Goal: Information Seeking & Learning: Learn about a topic

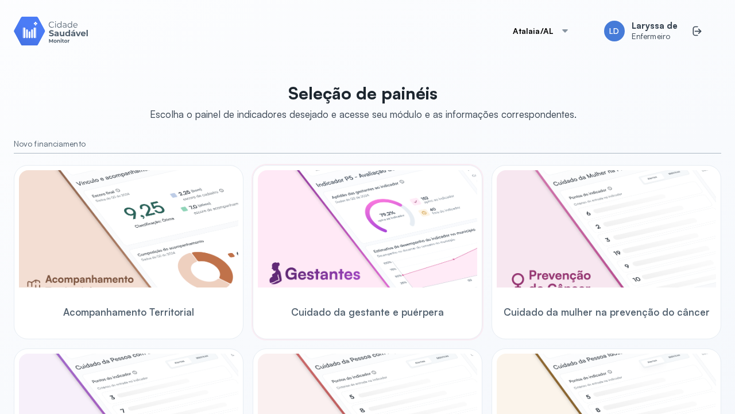
click at [352, 317] on span "Cuidado da gestante e puérpera" at bounding box center [367, 312] width 153 height 12
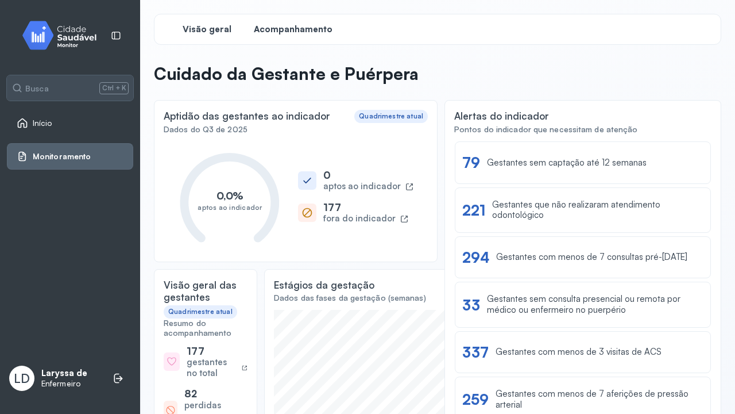
click at [310, 25] on span "Acompanhamento" at bounding box center [293, 29] width 79 height 11
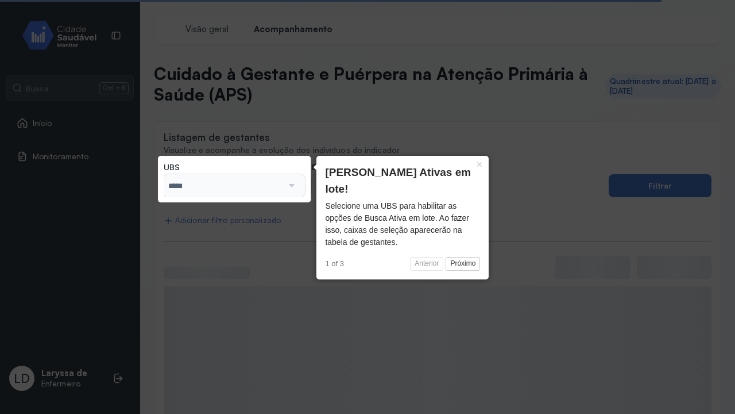
click at [269, 180] on input "*****" at bounding box center [223, 185] width 119 height 23
click at [300, 182] on div "*****" at bounding box center [234, 185] width 141 height 23
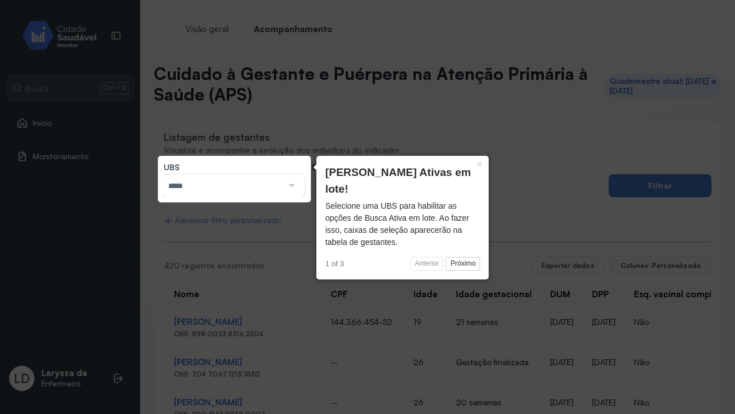
click at [296, 183] on div at bounding box center [291, 185] width 16 height 23
click at [230, 178] on input "*****" at bounding box center [223, 185] width 119 height 23
click at [199, 183] on input "*****" at bounding box center [223, 185] width 119 height 23
click at [293, 110] on icon at bounding box center [367, 207] width 735 height 414
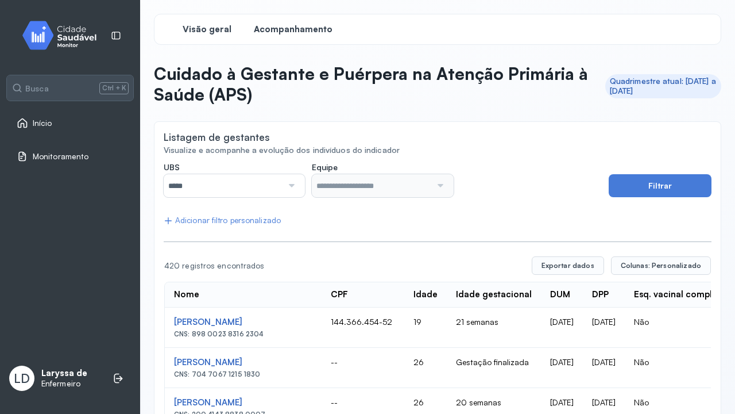
click at [212, 33] on span "Visão geral" at bounding box center [207, 29] width 49 height 11
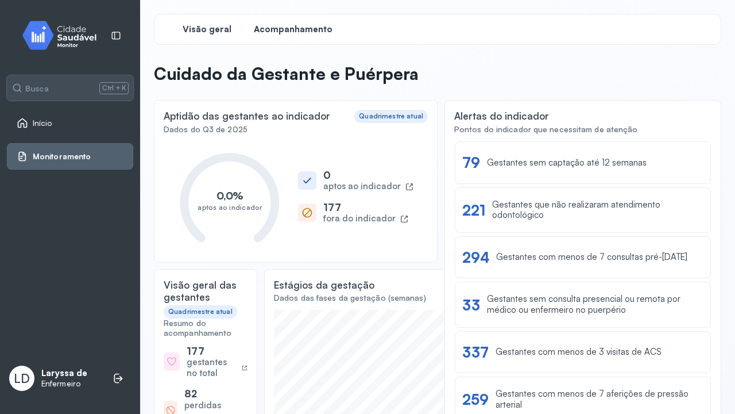
click at [273, 30] on span "Acompanhamento" at bounding box center [293, 29] width 79 height 11
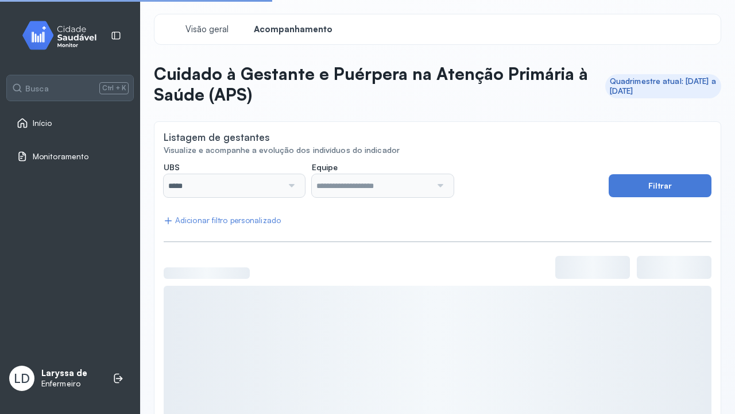
click at [284, 183] on div at bounding box center [291, 185] width 16 height 23
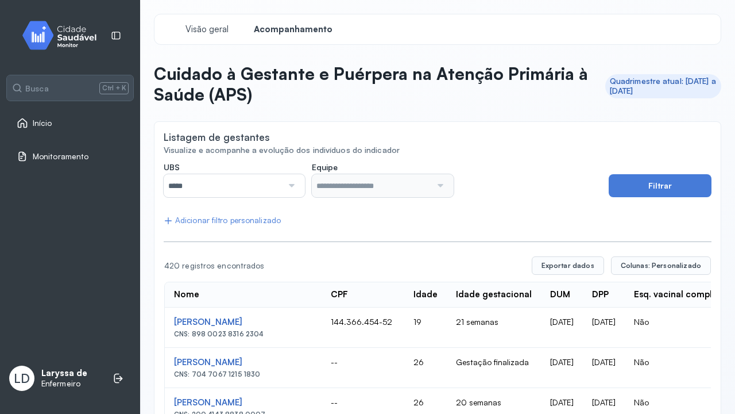
click at [436, 175] on div at bounding box center [440, 185] width 16 height 23
click at [268, 175] on input "*****" at bounding box center [223, 185] width 119 height 23
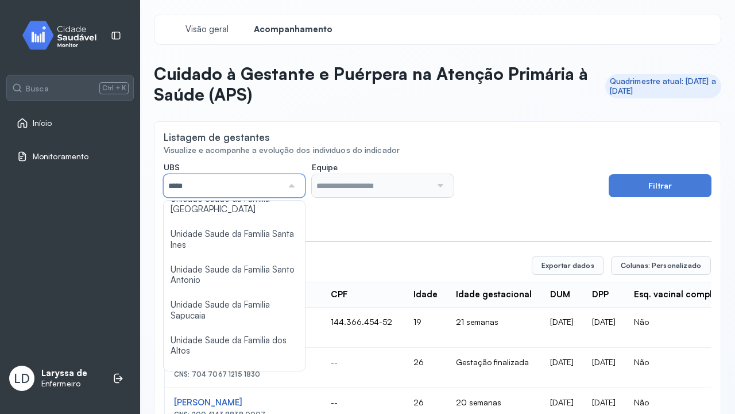
scroll to position [499, 0]
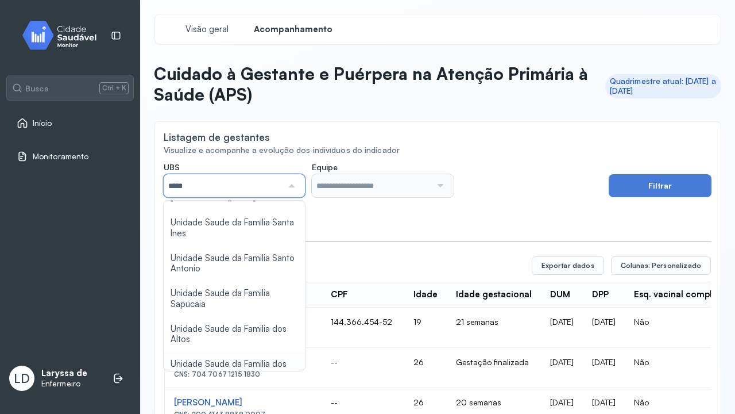
type input "*****"
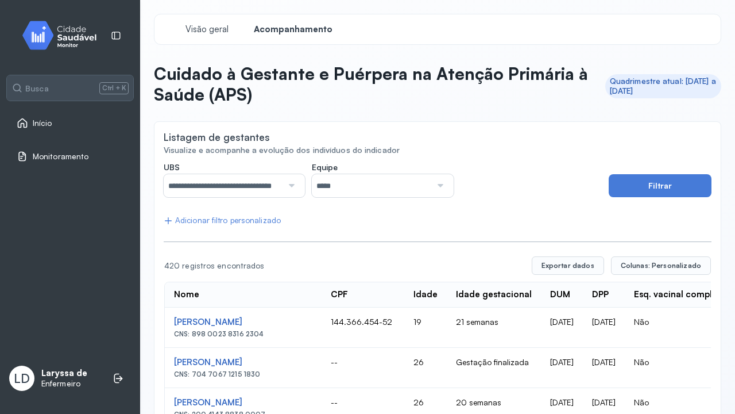
click at [394, 188] on input "*****" at bounding box center [371, 185] width 119 height 23
click at [488, 190] on div "**********" at bounding box center [383, 180] width 438 height 36
click at [341, 177] on input "*****" at bounding box center [371, 185] width 119 height 23
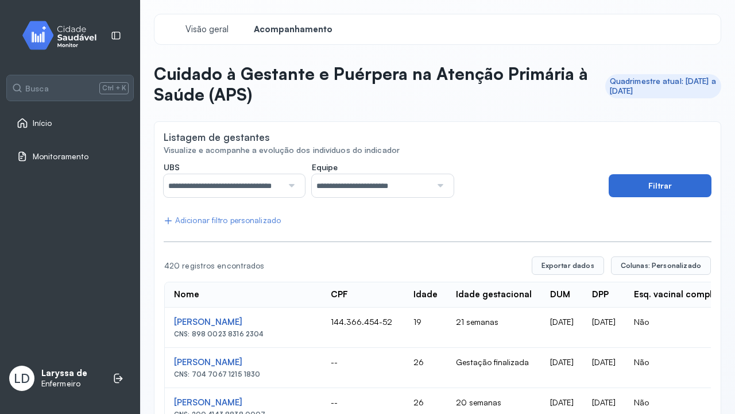
click at [699, 190] on button "Filtrar" at bounding box center [660, 185] width 103 height 23
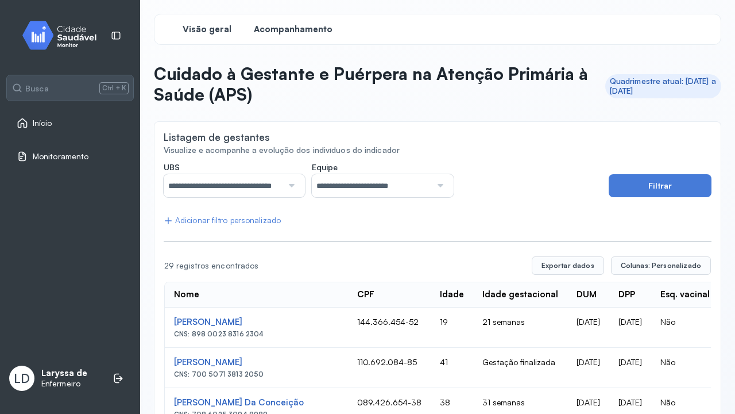
click at [218, 26] on span "Visão geral" at bounding box center [207, 29] width 49 height 11
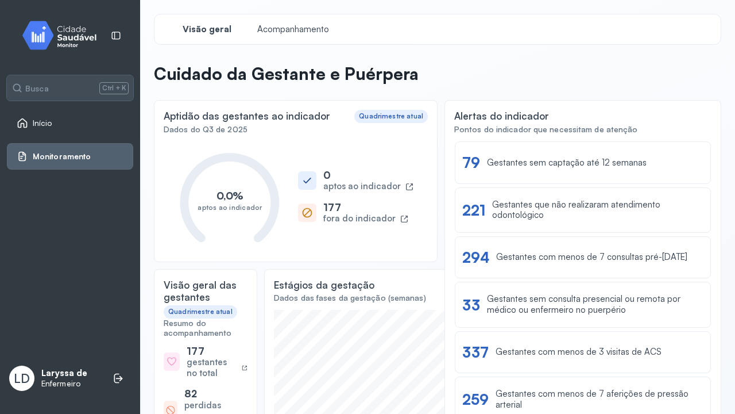
click at [465, 70] on header "Cuidado da Gestante e Puérpera" at bounding box center [438, 75] width 568 height 25
click at [226, 72] on p "Cuidado da Gestante e Puérpera" at bounding box center [286, 73] width 265 height 21
click at [370, 115] on div "Quadrimestre atual" at bounding box center [391, 116] width 64 height 8
click at [257, 137] on div "Aptidão das gestantes ao indicador Quadrimestre atual Dados do Q3 de 2025 0,0% …" at bounding box center [296, 181] width 284 height 162
click at [371, 224] on div "fora do indicador" at bounding box center [359, 218] width 72 height 11
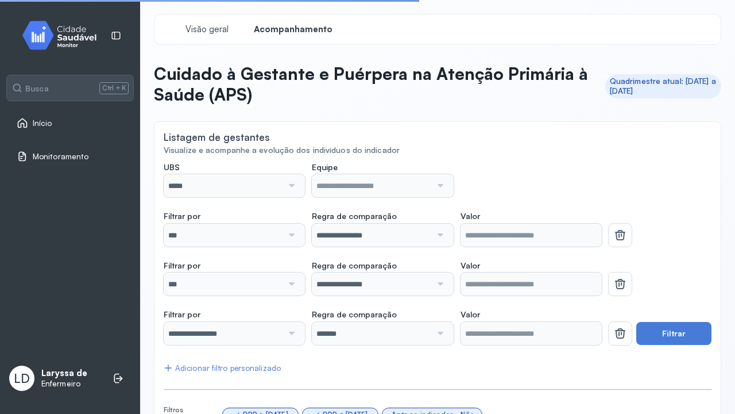
click at [226, 178] on input "*****" at bounding box center [223, 185] width 119 height 23
click at [258, 191] on input "*****" at bounding box center [223, 185] width 119 height 23
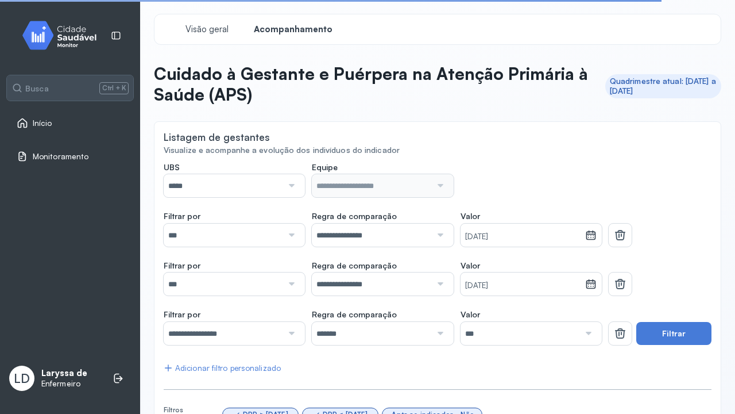
click at [292, 191] on div at bounding box center [291, 185] width 16 height 23
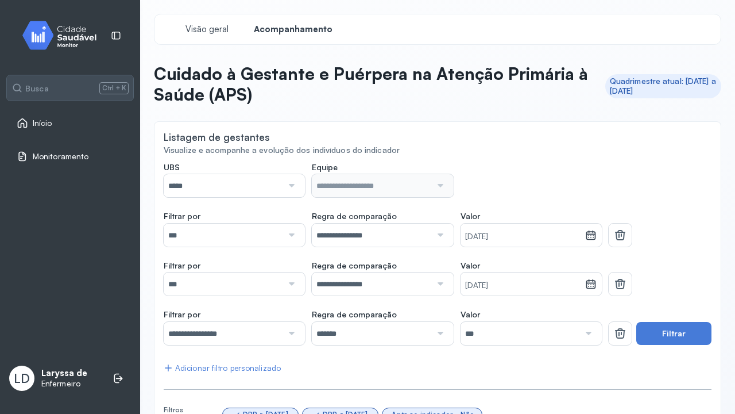
click at [306, 223] on div "Filtrar por *** CPF CNS Idade Idade gestacional DUM Data do 1º atendimento DPP …" at bounding box center [383, 229] width 438 height 36
click at [299, 184] on div "*****" at bounding box center [234, 185] width 141 height 23
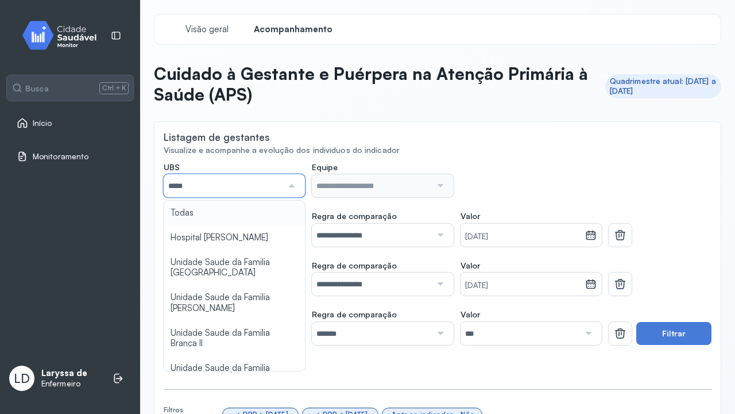
scroll to position [499, 0]
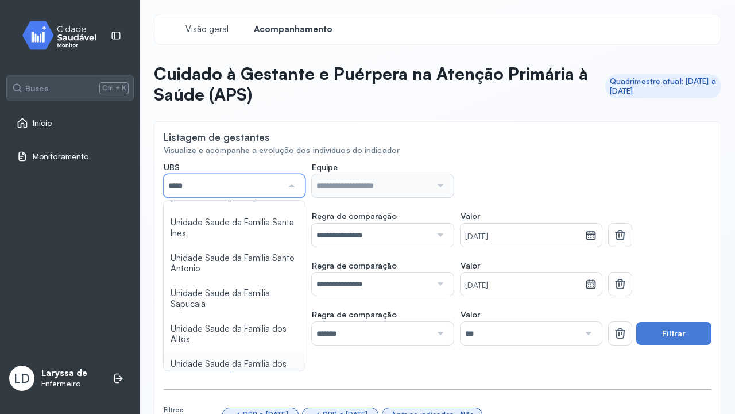
type input "*****"
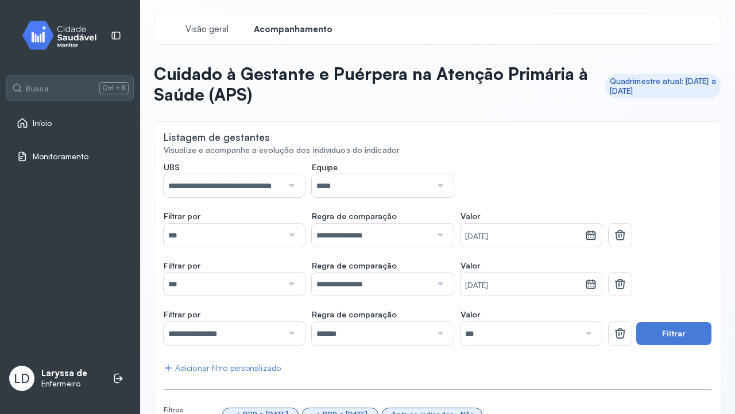
click at [414, 190] on input "*****" at bounding box center [371, 185] width 119 height 23
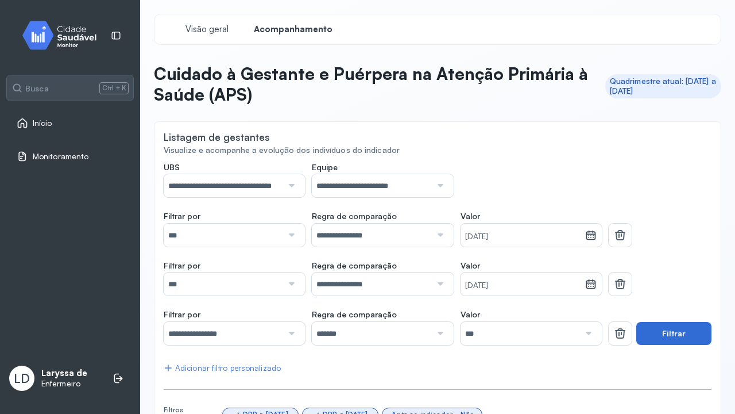
click at [664, 332] on button "Filtrar" at bounding box center [674, 333] width 75 height 23
click at [673, 268] on div at bounding box center [660, 278] width 103 height 36
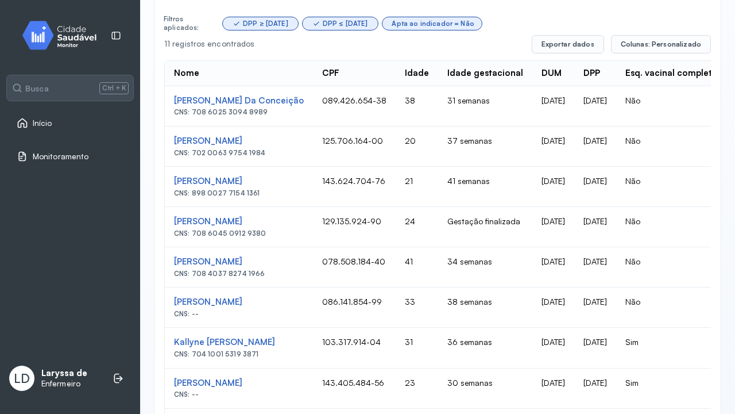
scroll to position [414, 0]
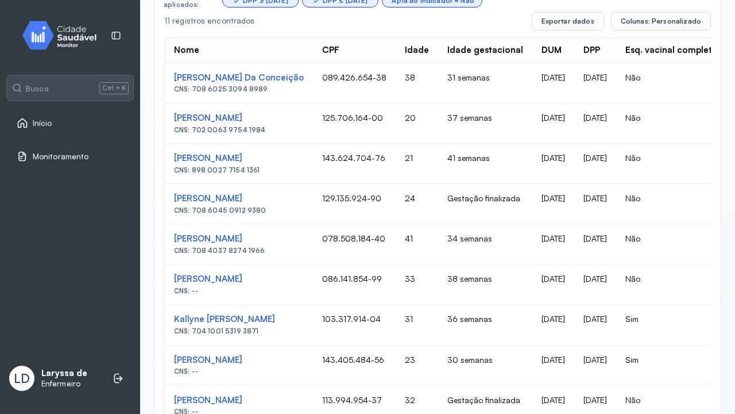
click at [726, 338] on div "**********" at bounding box center [437, 58] width 595 height 944
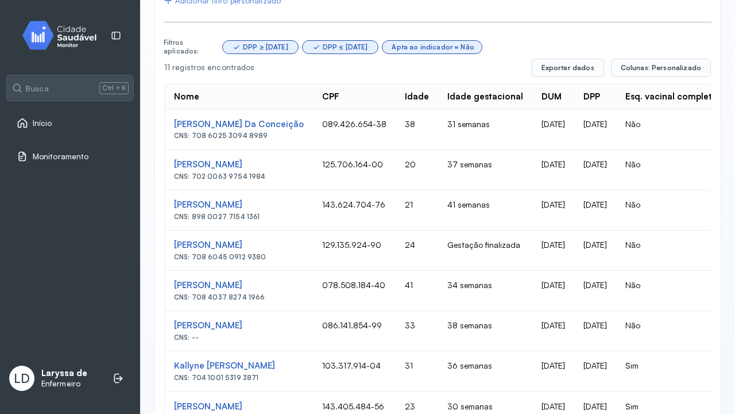
scroll to position [344, 0]
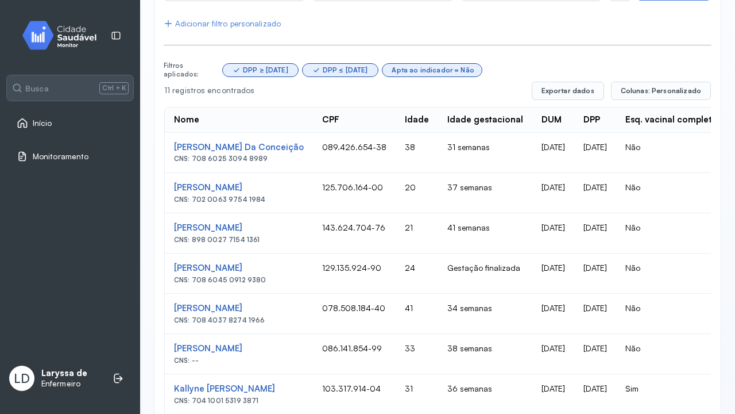
click at [707, 114] on div "Esq. vacinal completo" at bounding box center [672, 119] width 93 height 11
drag, startPoint x: 707, startPoint y: 113, endPoint x: 634, endPoint y: 110, distance: 73.6
click at [617, 110] on th "DPP" at bounding box center [596, 119] width 42 height 25
click at [661, 84] on button "Colunas: Personalizado" at bounding box center [661, 91] width 100 height 18
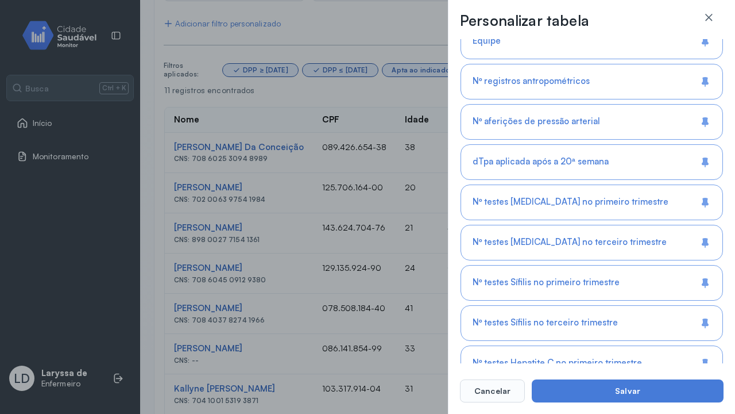
scroll to position [925, 0]
click at [490, 385] on button "Cancelar" at bounding box center [492, 390] width 65 height 23
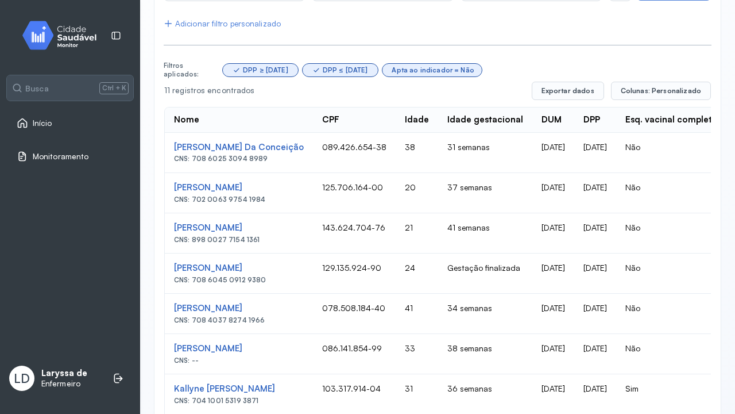
click at [75, 157] on span "Monitoramento" at bounding box center [61, 157] width 56 height 10
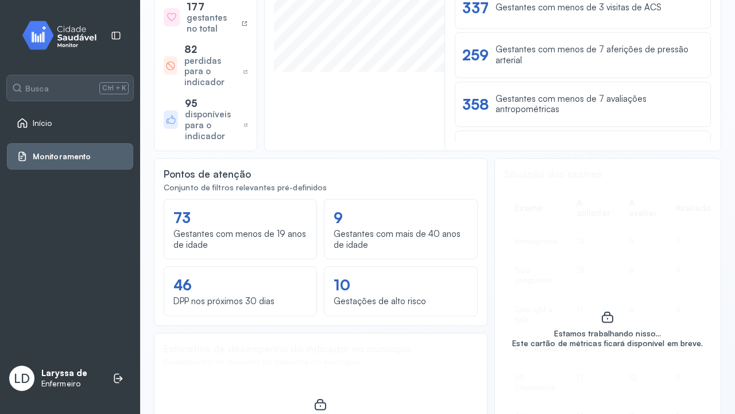
click at [385, 181] on div "Pontos de atenção" at bounding box center [321, 175] width 314 height 14
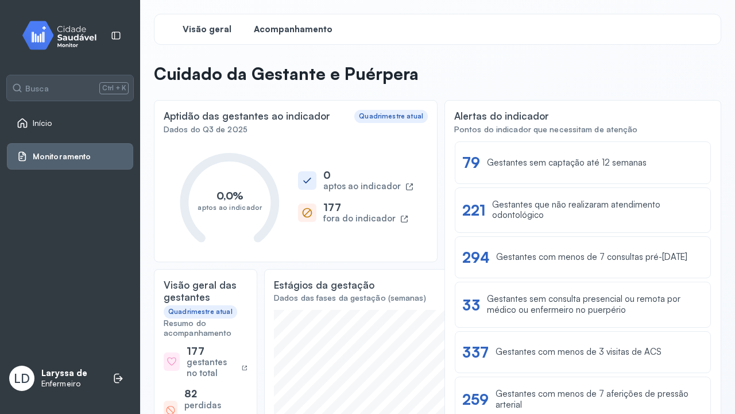
click at [311, 29] on span "Acompanhamento" at bounding box center [293, 29] width 79 height 11
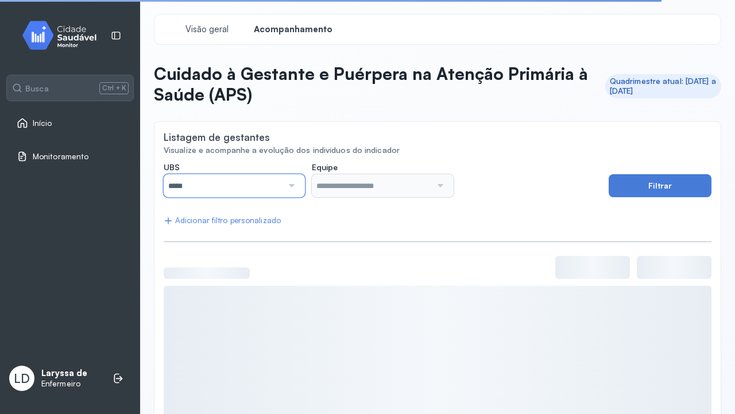
click at [267, 184] on input "*****" at bounding box center [223, 185] width 119 height 23
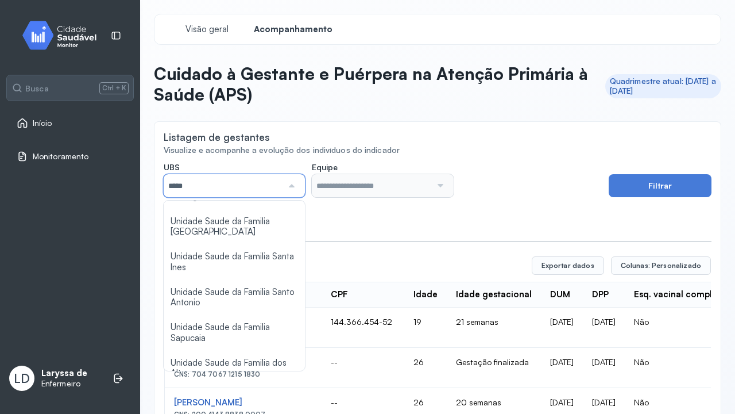
scroll to position [499, 0]
type input "*****"
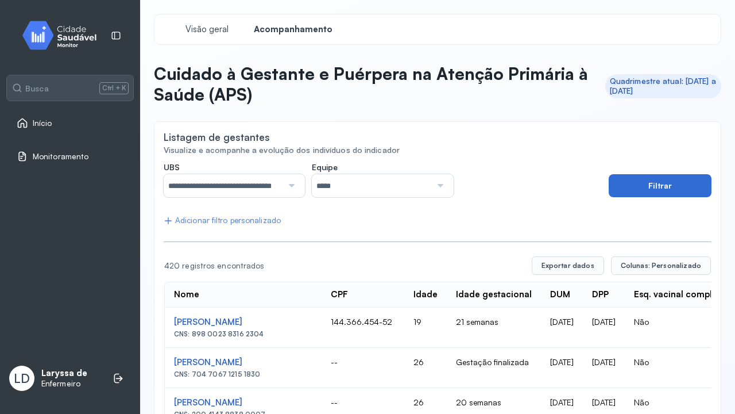
click at [665, 176] on button "Filtrar" at bounding box center [660, 185] width 103 height 23
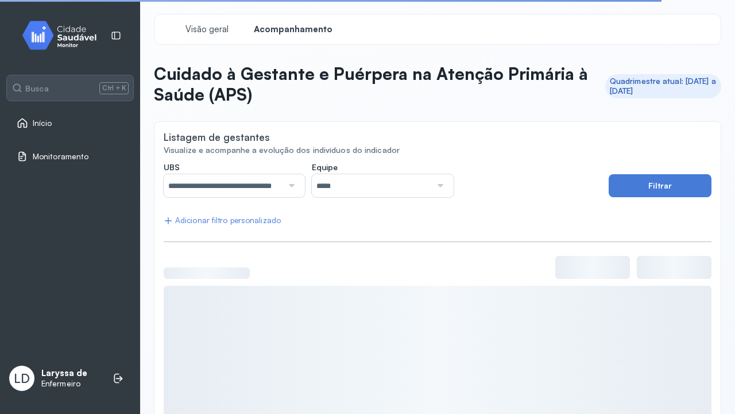
click at [450, 180] on div "*****" at bounding box center [382, 185] width 141 height 23
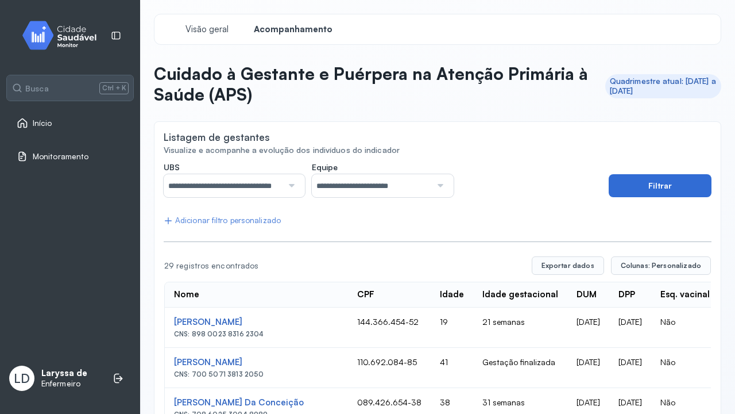
click at [684, 185] on button "Filtrar" at bounding box center [660, 185] width 103 height 23
click at [587, 193] on div "**********" at bounding box center [383, 180] width 438 height 36
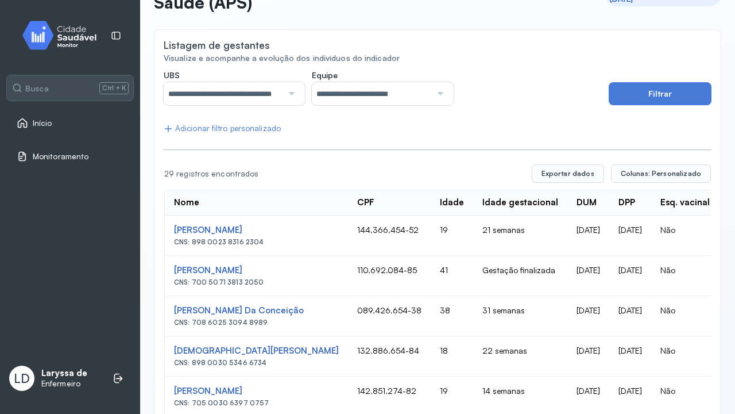
scroll to position [115, 0]
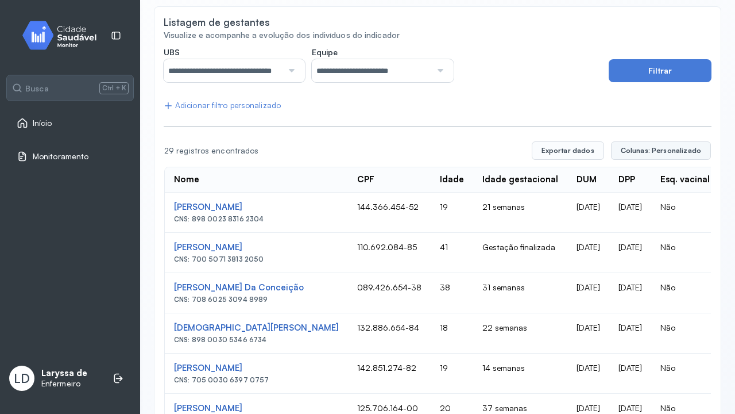
click at [660, 153] on span "Colunas: Personalizado" at bounding box center [661, 150] width 80 height 9
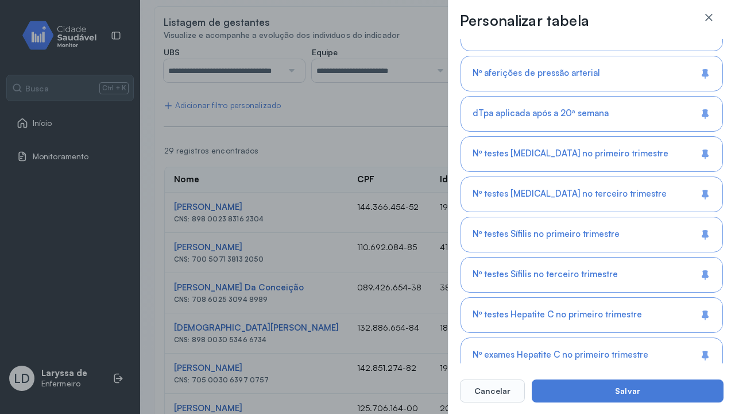
scroll to position [1016, 0]
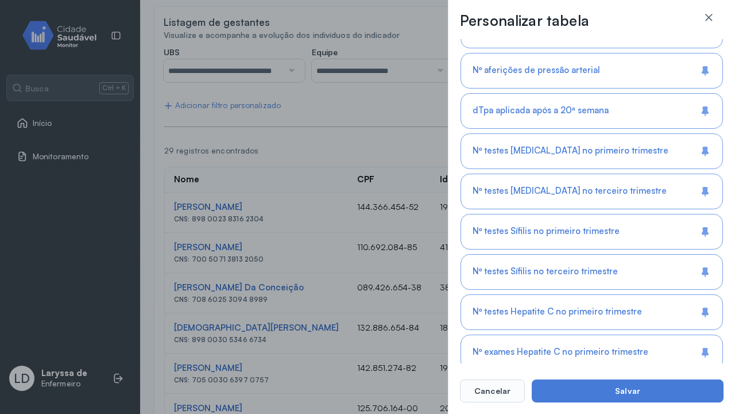
click at [724, 296] on div "**********" at bounding box center [591, 207] width 287 height 414
click at [470, 390] on button "Cancelar" at bounding box center [492, 390] width 65 height 23
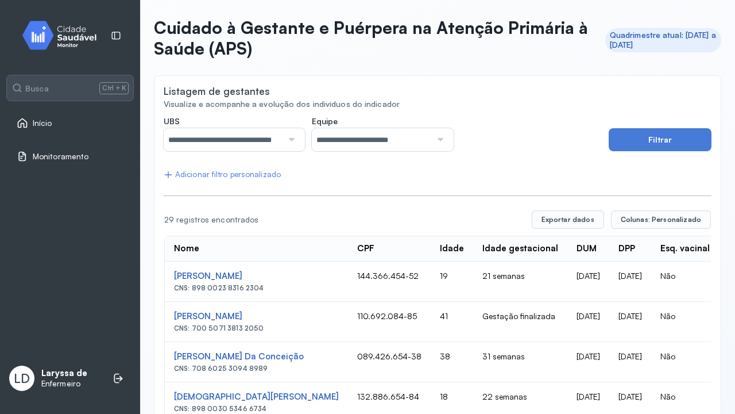
scroll to position [0, 0]
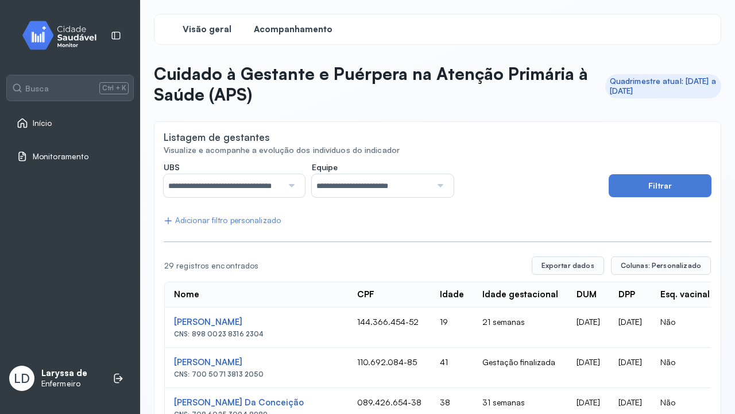
click at [211, 30] on span "Visão geral" at bounding box center [207, 29] width 49 height 11
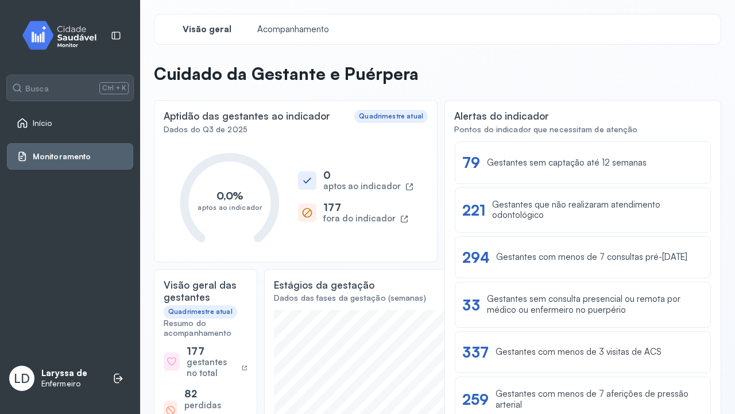
click at [399, 167] on div "0,0% aptos ao indicador 0 aptos ao indicador 177 fora do indicador" at bounding box center [296, 196] width 264 height 111
click at [61, 128] on link "Início" at bounding box center [70, 122] width 107 height 11
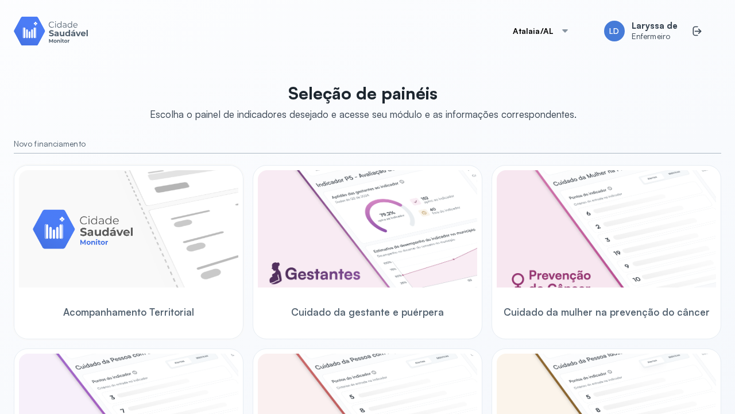
click at [140, 309] on span "Acompanhamento Territorial" at bounding box center [128, 312] width 131 height 12
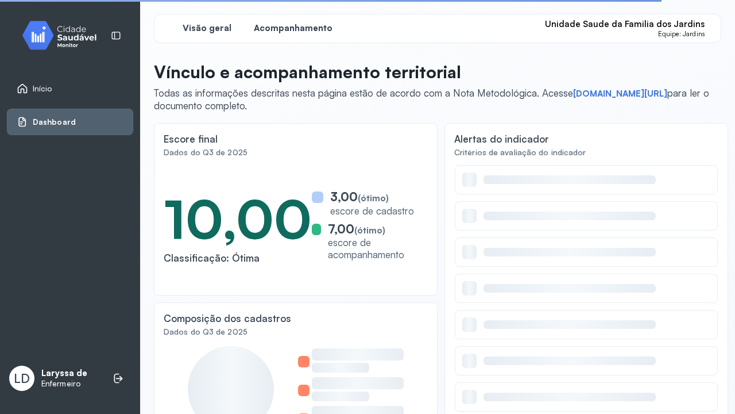
click at [301, 25] on span "Acompanhamento" at bounding box center [293, 28] width 79 height 11
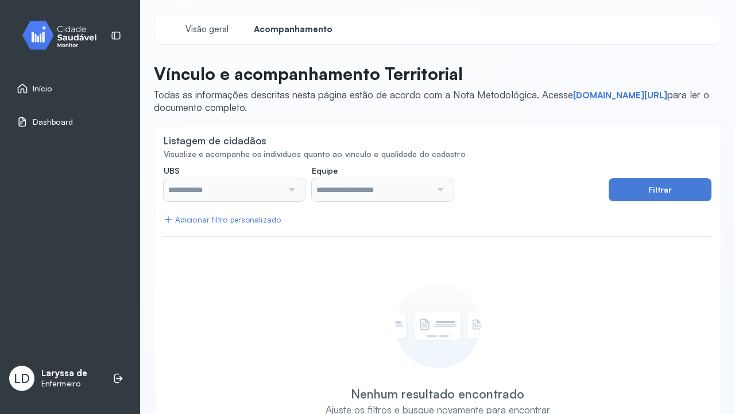
click at [281, 180] on input "text" at bounding box center [223, 189] width 119 height 23
click at [284, 187] on div at bounding box center [291, 189] width 16 height 23
type input "**********"
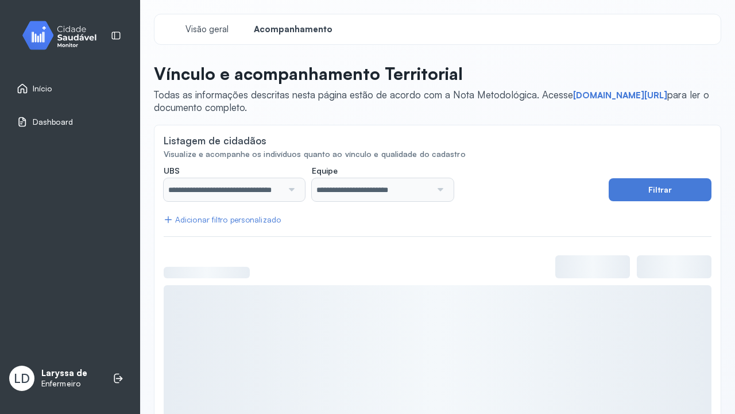
click at [295, 190] on div at bounding box center [291, 189] width 16 height 23
click at [291, 187] on div at bounding box center [291, 189] width 16 height 23
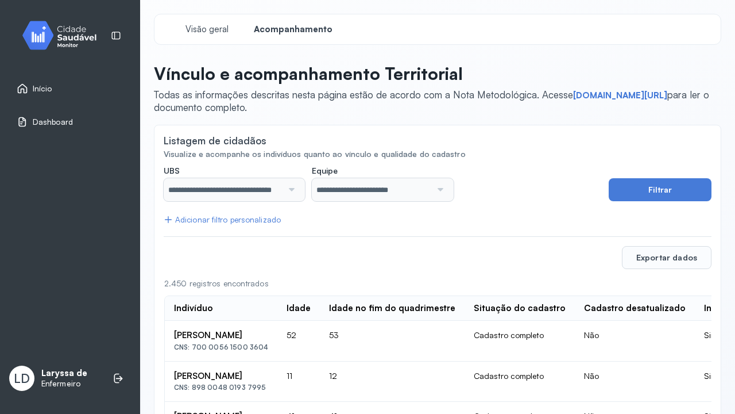
click at [292, 188] on div at bounding box center [291, 189] width 16 height 23
click at [290, 183] on div at bounding box center [291, 189] width 16 height 23
click at [290, 190] on div at bounding box center [291, 189] width 16 height 23
click at [208, 37] on div "Visão geral" at bounding box center [207, 29] width 86 height 21
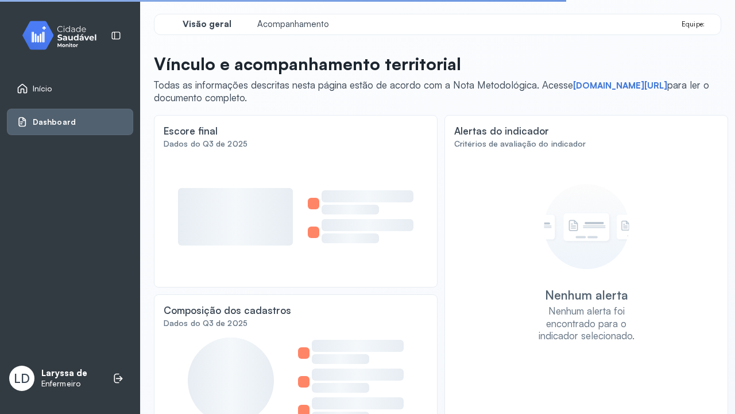
click at [459, 103] on div "Todas as informações descritas nesta página estão de acordo com a Nota Metodoló…" at bounding box center [433, 91] width 558 height 25
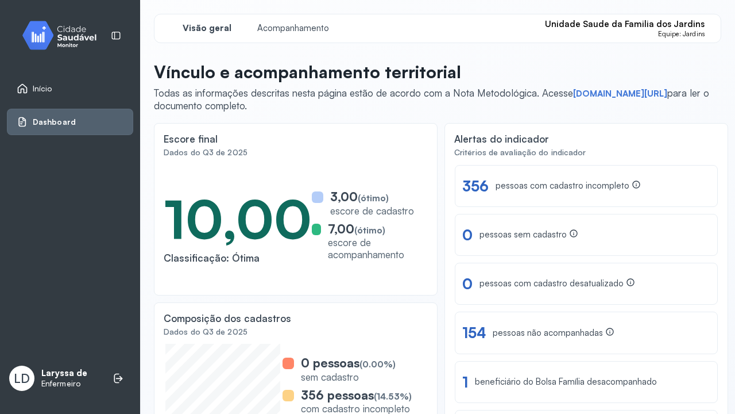
click at [55, 101] on div "Início" at bounding box center [70, 88] width 126 height 26
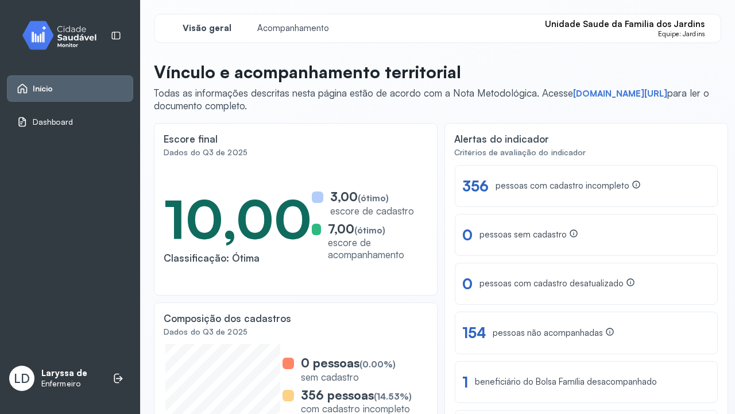
click at [59, 90] on link "Início" at bounding box center [70, 88] width 107 height 11
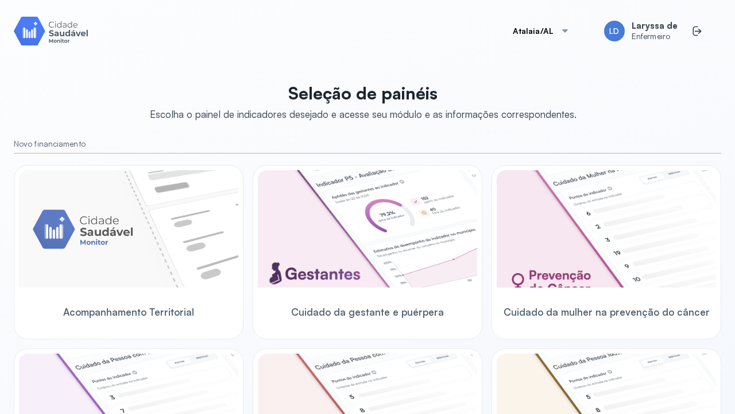
click at [726, 228] on div "Atalaia/AL LD Laryssa de Enfermeiro Seleção de painéis Escolha o painel de indi…" at bounding box center [367, 220] width 735 height 441
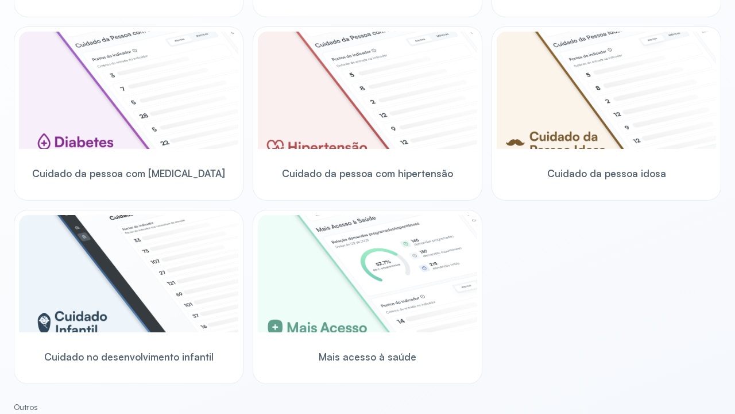
scroll to position [345, 0]
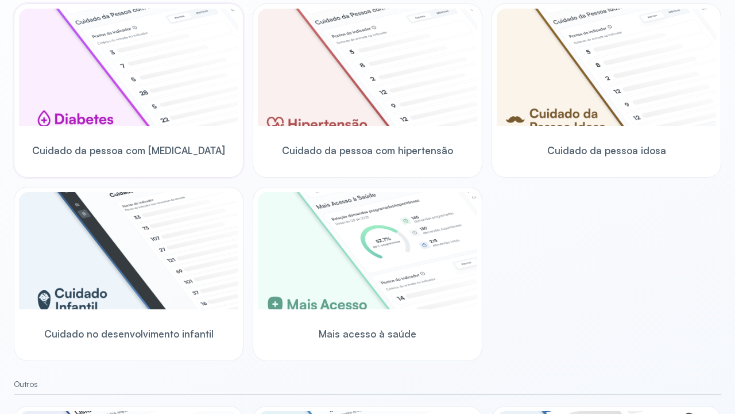
click at [148, 162] on div "Cuidado da pessoa com [MEDICAL_DATA]" at bounding box center [128, 150] width 219 height 44
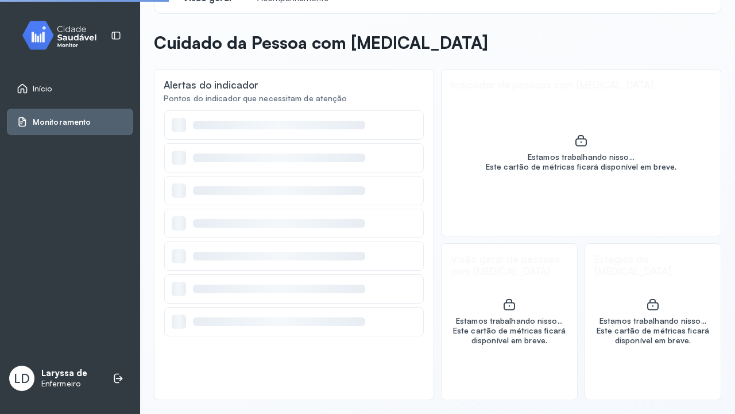
scroll to position [31, 0]
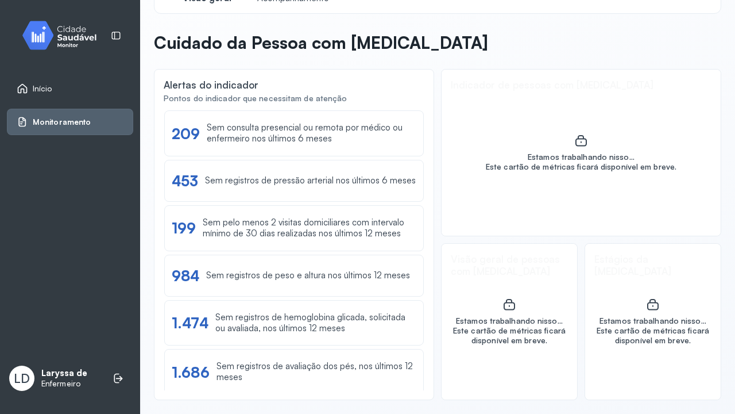
click at [335, 87] on div "Alertas do indicador" at bounding box center [294, 86] width 261 height 14
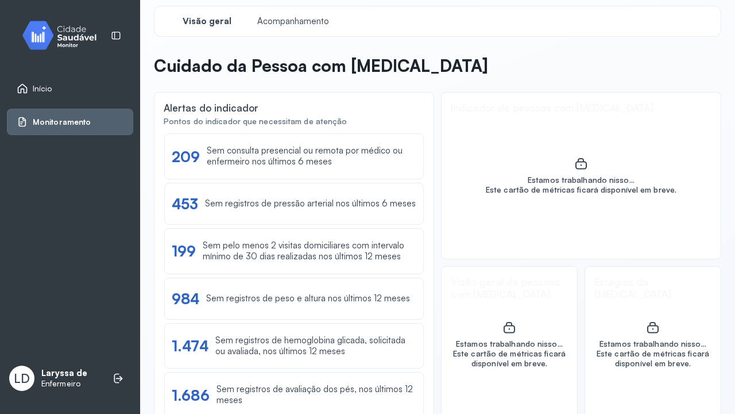
scroll to position [0, 0]
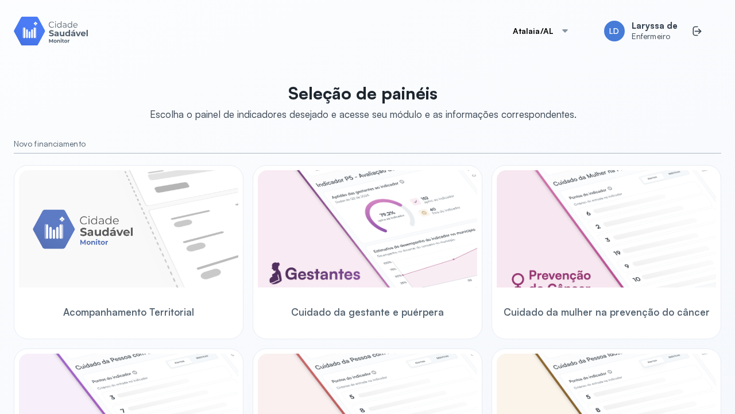
click at [550, 100] on p "Seleção de painéis" at bounding box center [363, 93] width 427 height 21
click at [567, 30] on div at bounding box center [565, 30] width 9 height 9
click at [566, 30] on div at bounding box center [565, 30] width 9 height 9
click at [661, 35] on span "Enfermeiro" at bounding box center [655, 37] width 46 height 10
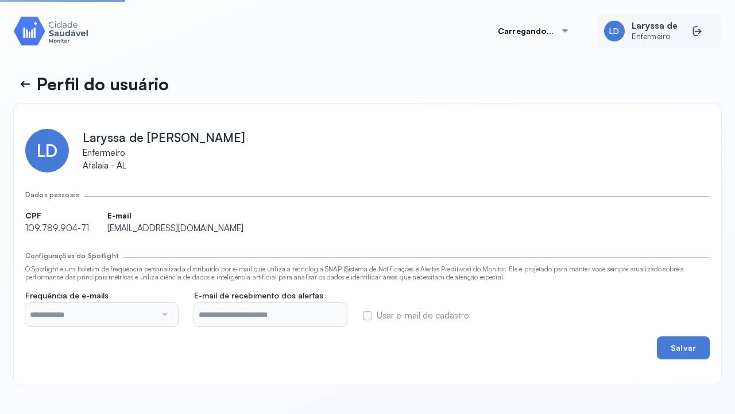
type input "**********"
click at [40, 34] on img at bounding box center [51, 30] width 75 height 33
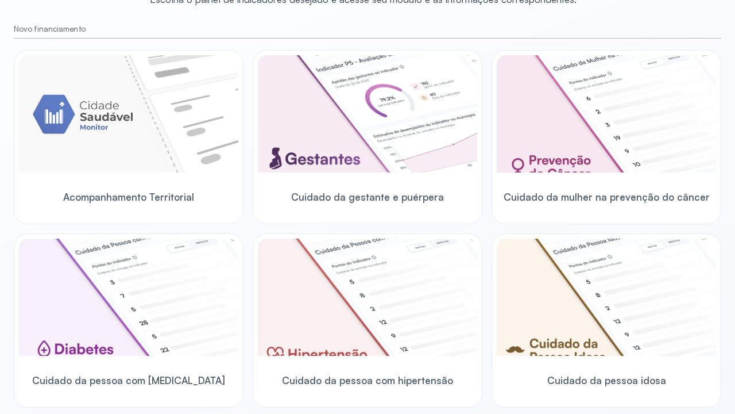
scroll to position [138, 0]
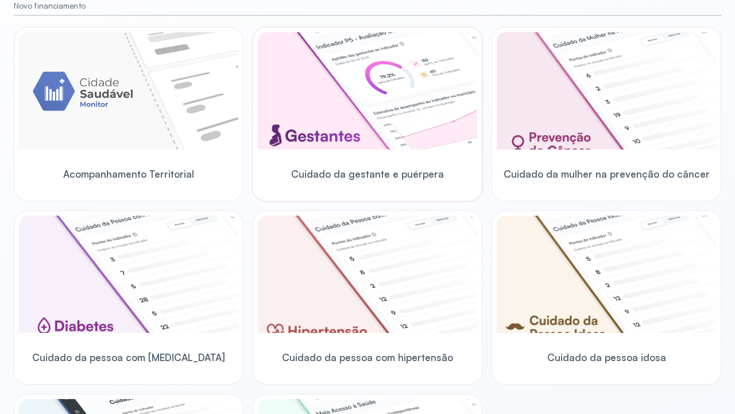
click at [328, 143] on img at bounding box center [367, 90] width 219 height 117
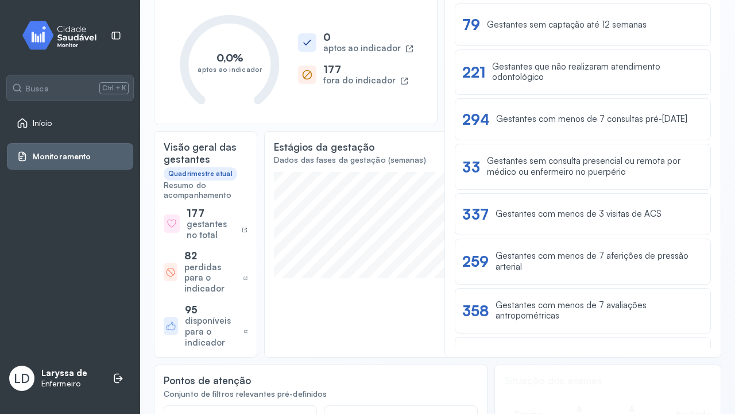
click at [103, 276] on div "Busca Ctrl + K Início Monitoramento LD Laryssa de Enfermeiro" at bounding box center [70, 207] width 140 height 414
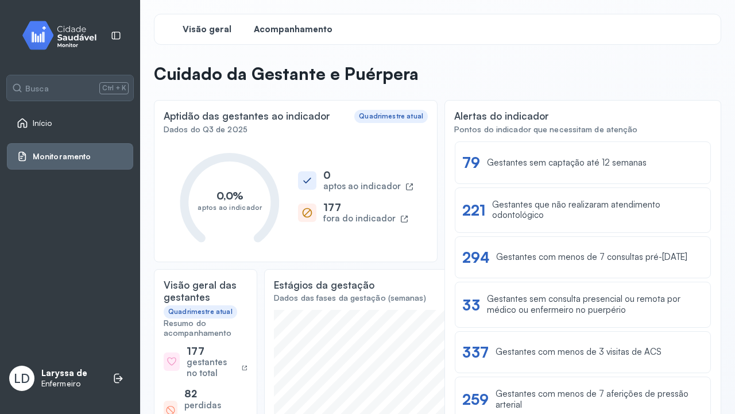
click at [314, 28] on span "Acompanhamento" at bounding box center [293, 29] width 79 height 11
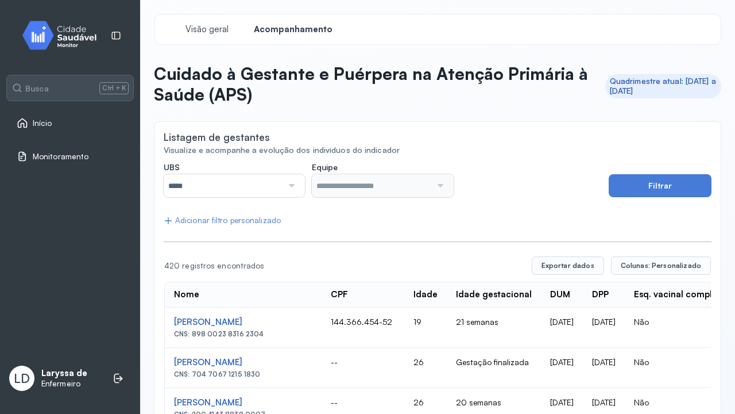
click at [292, 182] on div at bounding box center [291, 185] width 16 height 23
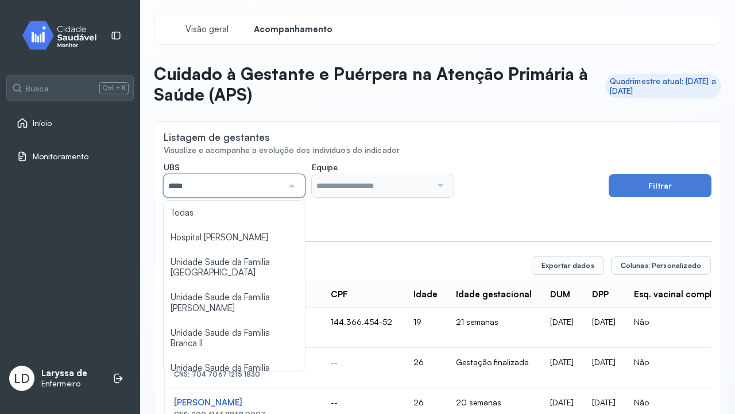
scroll to position [499, 0]
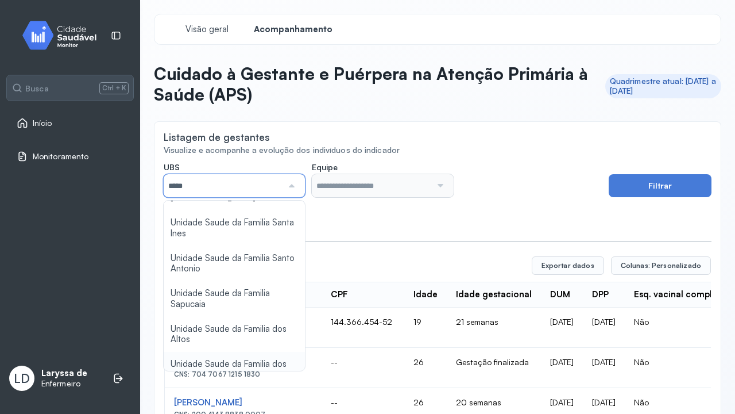
type input "*****"
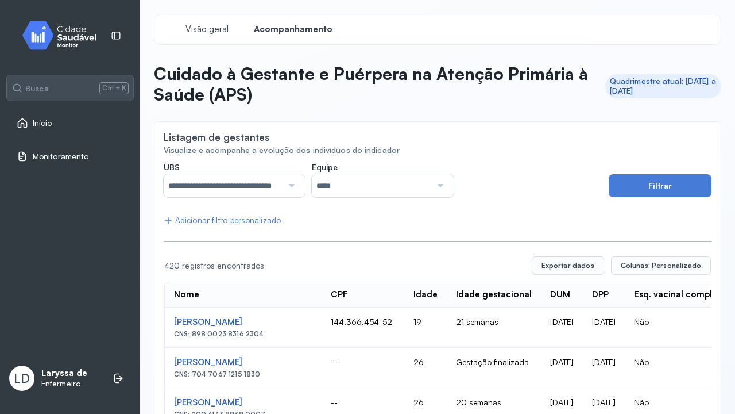
click at [421, 179] on input "*****" at bounding box center [371, 185] width 119 height 23
click at [686, 190] on button "Filtrar" at bounding box center [660, 185] width 103 height 23
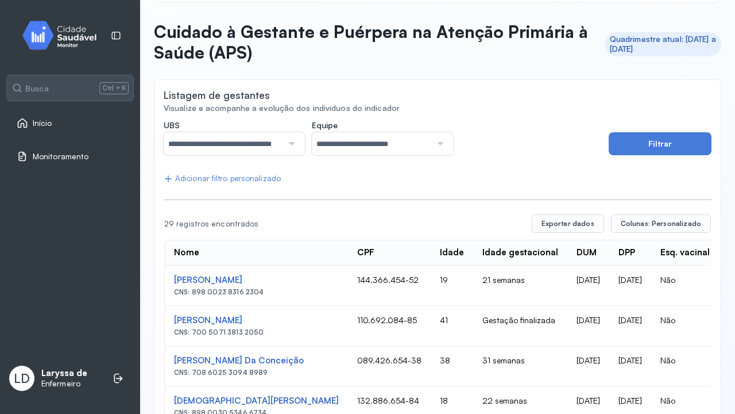
scroll to position [0, 0]
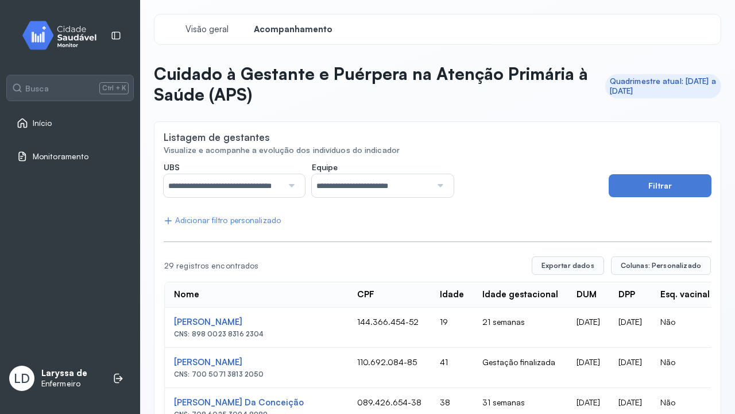
click at [63, 150] on div "Monitoramento" at bounding box center [70, 156] width 126 height 26
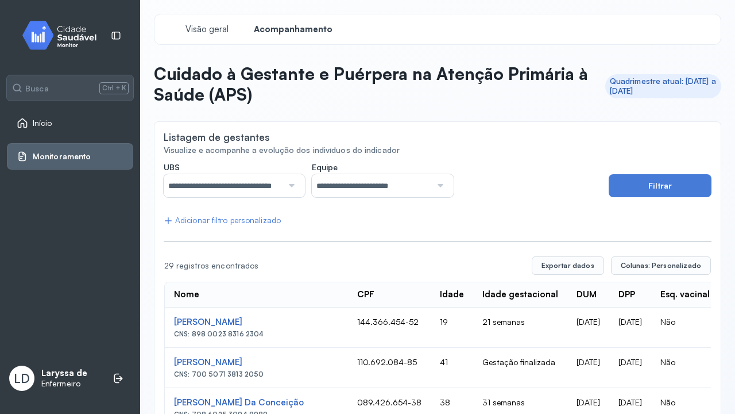
click at [63, 150] on div "Monitoramento" at bounding box center [70, 156] width 126 height 26
click at [541, 168] on div "**********" at bounding box center [383, 180] width 438 height 36
click at [527, 104] on p "Cuidado à Gestante e Puérpera na Atenção Primária à Saúde (APS)" at bounding box center [375, 84] width 442 height 42
click at [205, 34] on div "Visão geral" at bounding box center [207, 29] width 86 height 21
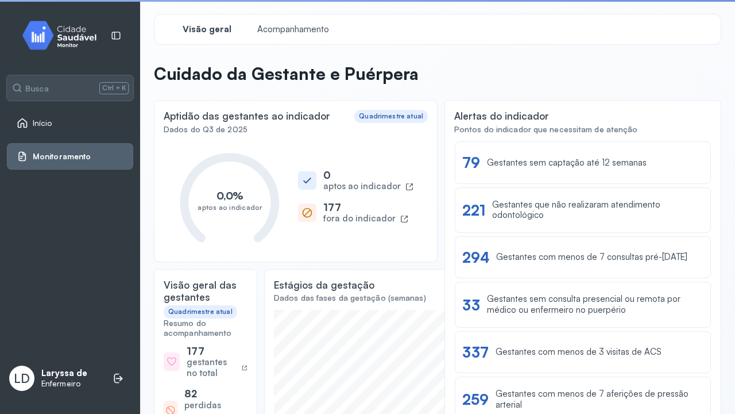
click at [414, 113] on div "Quadrimestre atual" at bounding box center [391, 116] width 64 height 8
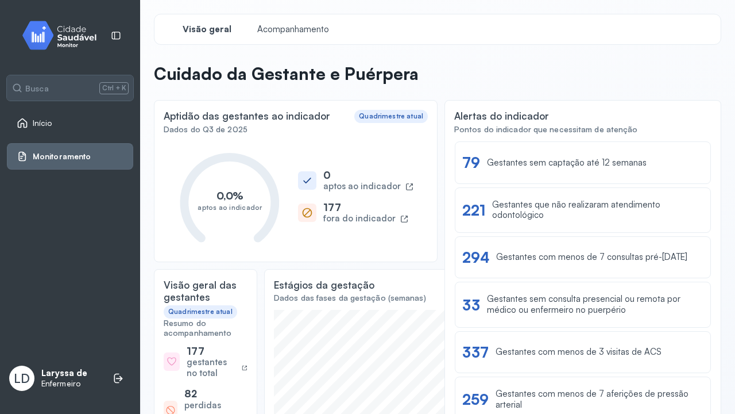
click at [409, 114] on div "Quadrimestre atual" at bounding box center [391, 116] width 64 height 8
click at [402, 115] on div "Quadrimestre atual" at bounding box center [391, 116] width 64 height 8
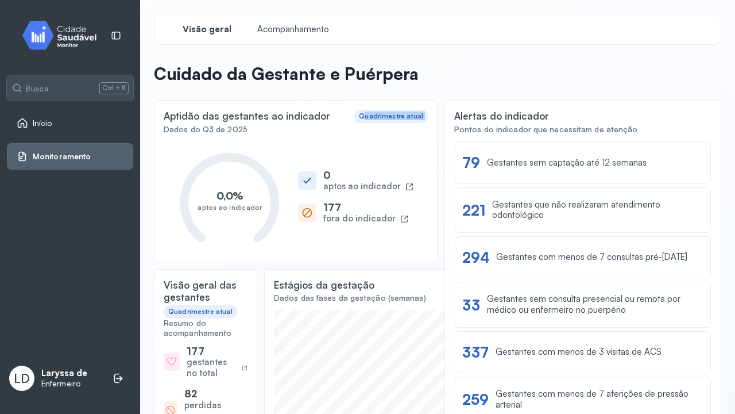
click at [402, 115] on div "Quadrimestre atual" at bounding box center [391, 116] width 64 height 8
click at [399, 115] on div "Quadrimestre atual" at bounding box center [391, 116] width 64 height 8
click at [386, 115] on div "Quadrimestre atual" at bounding box center [391, 116] width 64 height 8
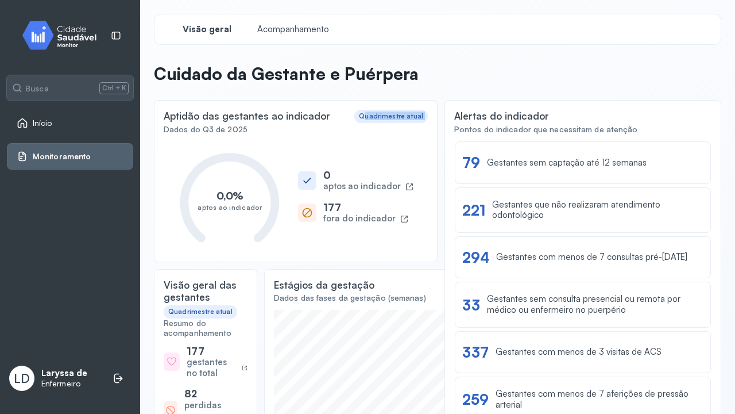
click at [386, 115] on div "Quadrimestre atual" at bounding box center [391, 116] width 64 height 8
click at [382, 107] on div "Aptidão das gestantes ao indicador Quadrimestre atual Dados do Q3 de 2025 0,0% …" at bounding box center [296, 181] width 284 height 162
click at [382, 109] on div "Aptidão das gestantes ao indicador Quadrimestre atual Dados do Q3 de 2025 0,0% …" at bounding box center [296, 181] width 284 height 162
click at [384, 111] on div "Quadrimestre atual" at bounding box center [392, 116] width 74 height 13
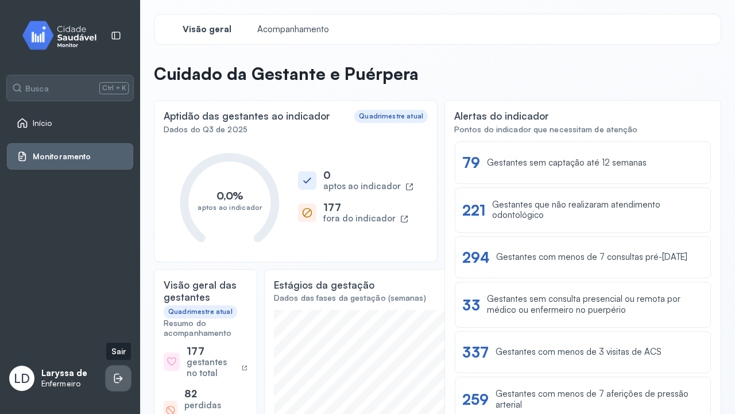
click at [122, 377] on icon at bounding box center [118, 377] width 11 height 11
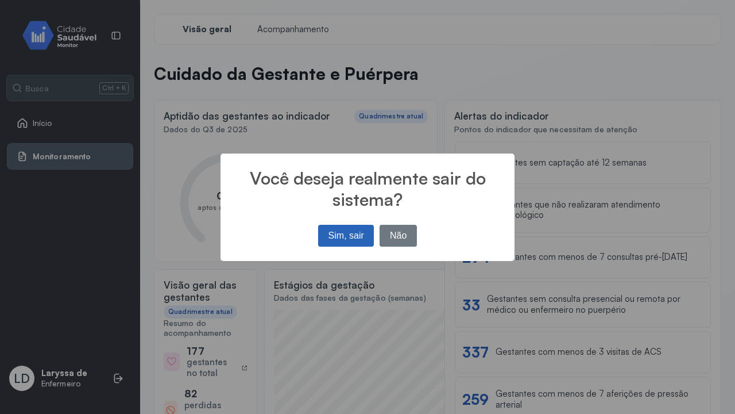
click at [358, 231] on button "Sim, sair" at bounding box center [346, 236] width 56 height 22
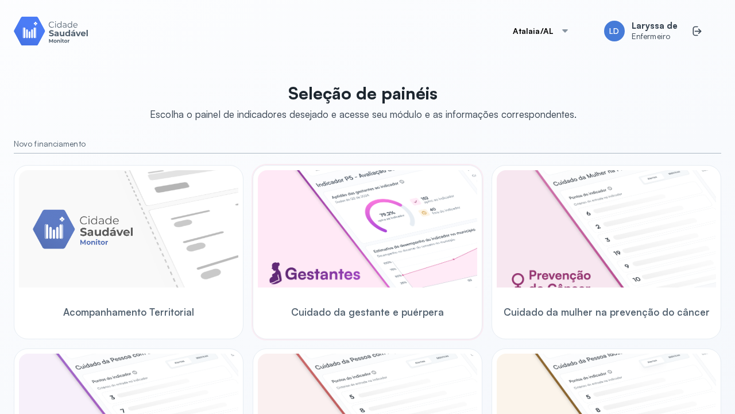
click at [390, 311] on span "Cuidado da gestante e puérpera" at bounding box center [367, 312] width 153 height 12
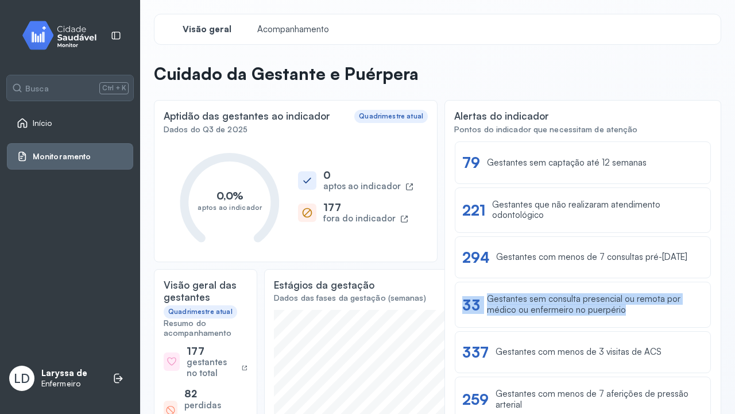
drag, startPoint x: 712, startPoint y: 266, endPoint x: 718, endPoint y: 298, distance: 32.7
click at [718, 311] on div "Alertas do indicador Pontos do indicador que necessitam de atenção Ver lista 79…" at bounding box center [583, 297] width 277 height 395
click at [718, 298] on div "Alertas do indicador Pontos do indicador que necessitam de atenção Ver lista 79…" at bounding box center [583, 297] width 277 height 395
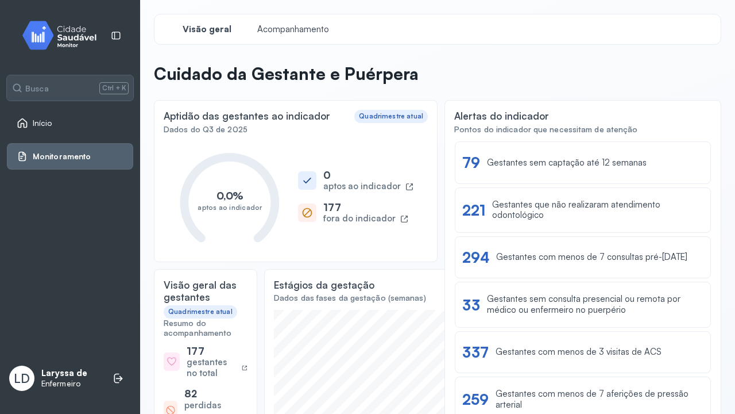
click at [718, 298] on div "Alertas do indicador Pontos do indicador que necessitam de atenção Ver lista 79…" at bounding box center [583, 297] width 277 height 395
click at [301, 29] on span "Acompanhamento" at bounding box center [293, 29] width 79 height 11
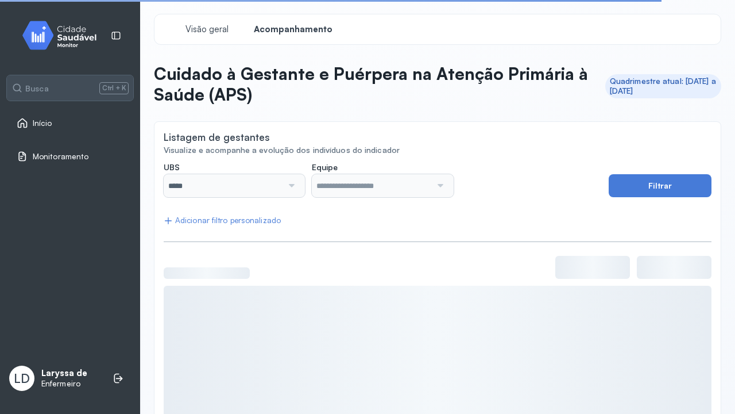
click at [722, 146] on div "Visão geral Acompanhamento Cuidado à [GEOGRAPHIC_DATA] e Puérpera na Atenção Pr…" at bounding box center [437, 240] width 595 height 481
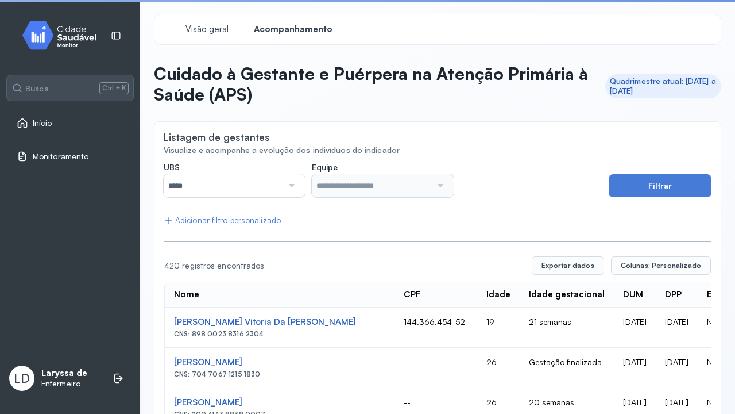
click at [268, 179] on input "*****" at bounding box center [223, 185] width 119 height 23
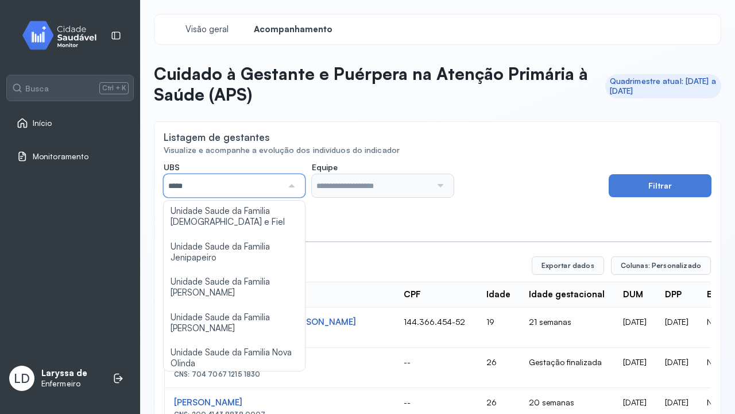
scroll to position [499, 0]
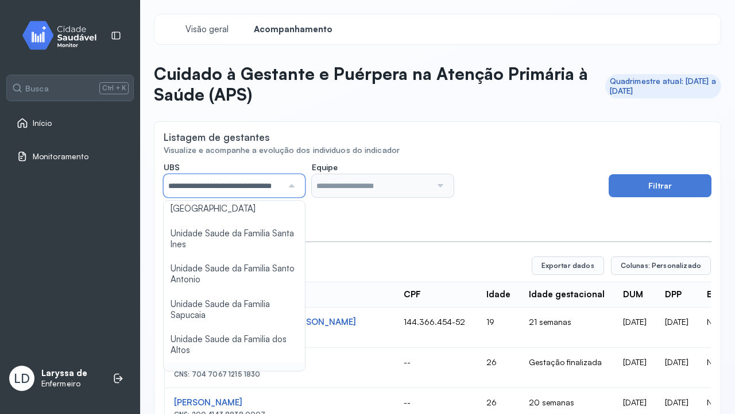
type input "*****"
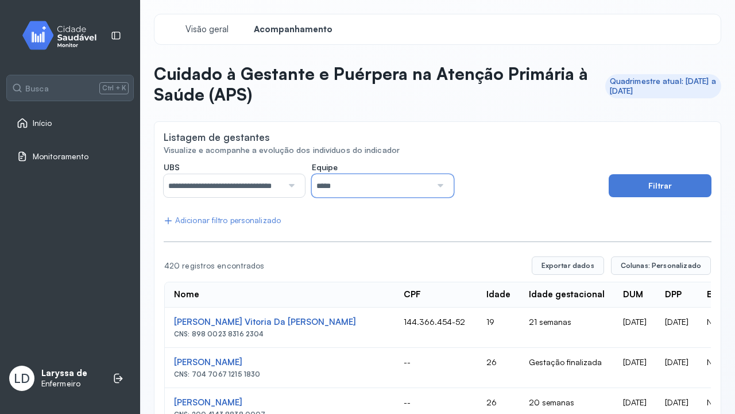
click at [401, 186] on input "*****" at bounding box center [371, 185] width 119 height 23
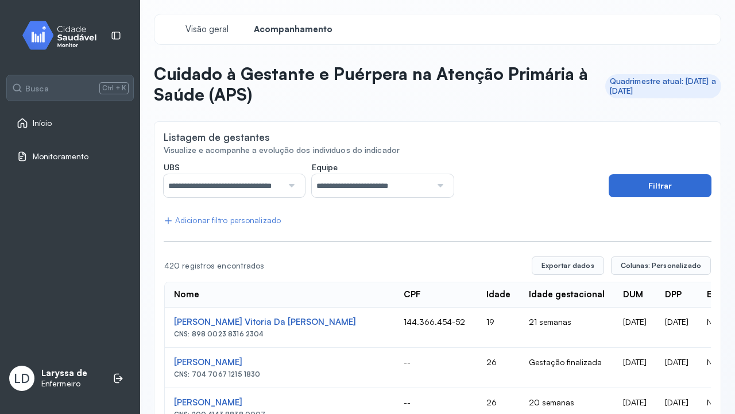
click at [683, 188] on button "Filtrar" at bounding box center [660, 185] width 103 height 23
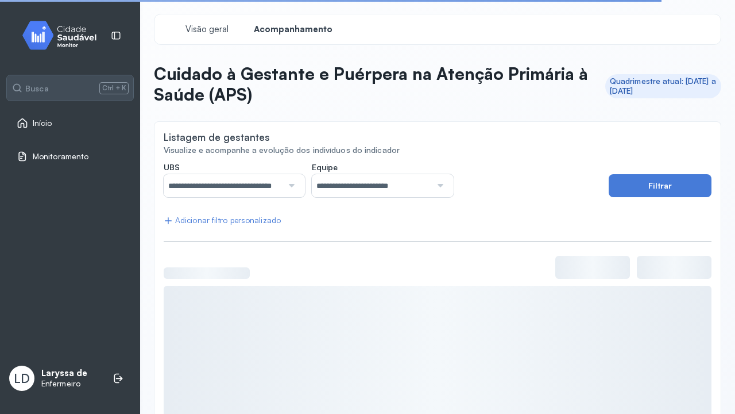
click at [671, 84] on div "Quadrimestre atual: [DATE] a [DATE]" at bounding box center [663, 86] width 107 height 20
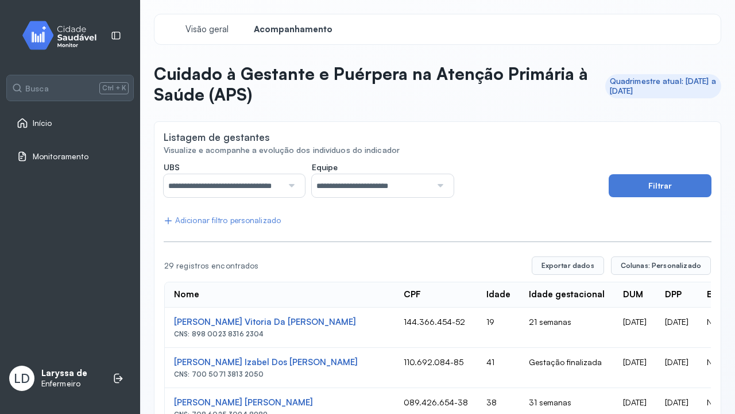
drag, startPoint x: 488, startPoint y: 133, endPoint x: 500, endPoint y: 121, distance: 17.1
click at [488, 133] on div "Listagem de gestantes" at bounding box center [438, 138] width 548 height 14
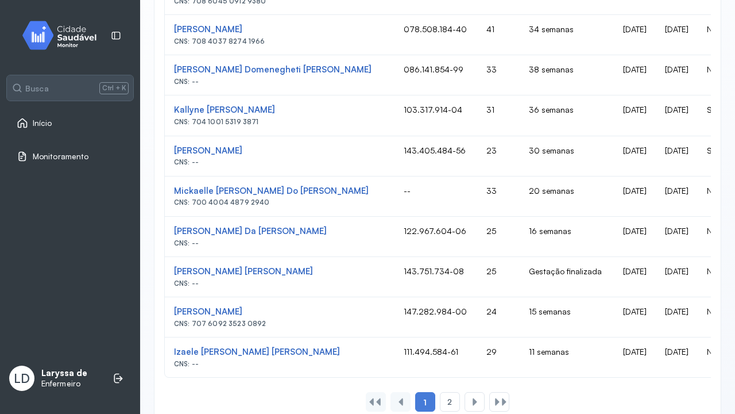
scroll to position [754, 0]
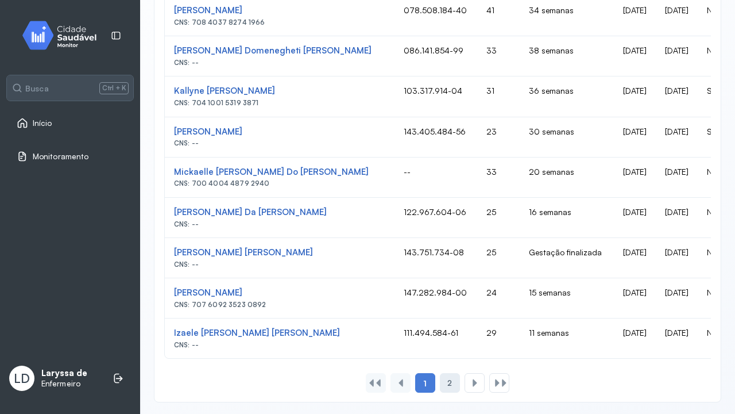
click at [449, 384] on span "2" at bounding box center [450, 383] width 5 height 10
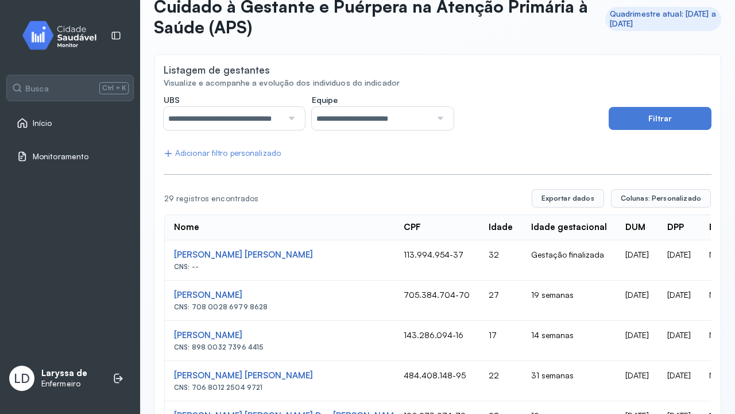
click at [577, 137] on div "**********" at bounding box center [438, 366] width 548 height 542
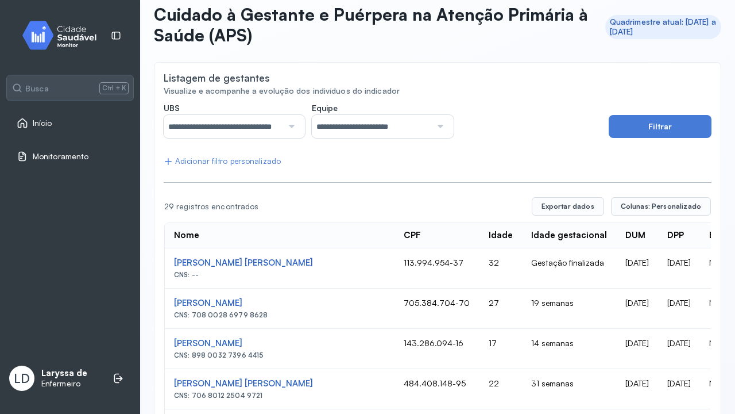
scroll to position [13, 0]
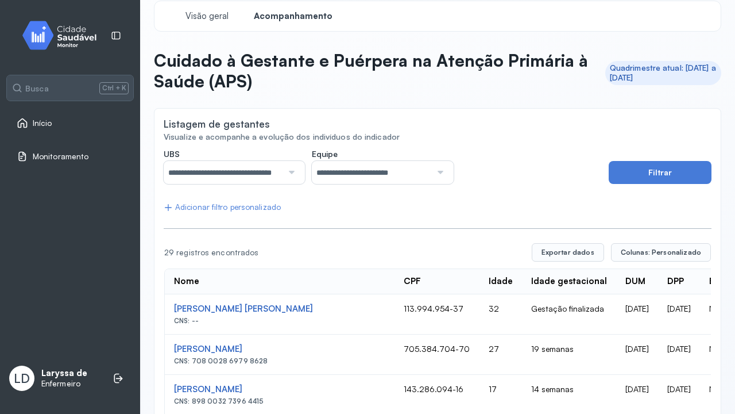
click at [36, 128] on div "Início" at bounding box center [35, 122] width 36 height 11
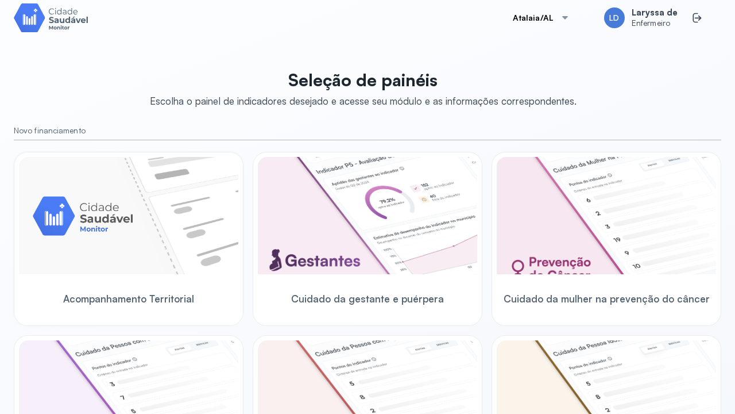
click at [204, 263] on img at bounding box center [128, 215] width 219 height 117
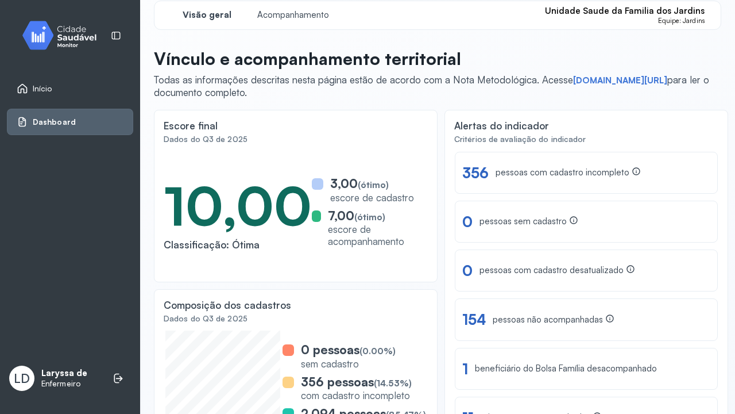
click at [446, 192] on div "Alertas do indicador Critérios de avaliação do indicador Ver lista 356 pessoas …" at bounding box center [587, 286] width 284 height 352
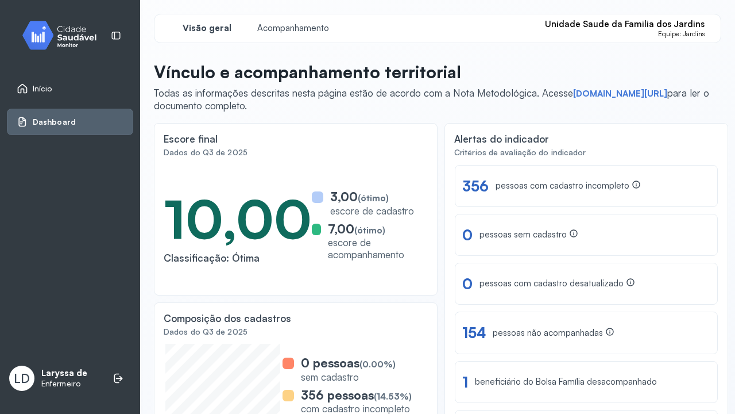
click at [82, 84] on link "Início" at bounding box center [70, 88] width 107 height 11
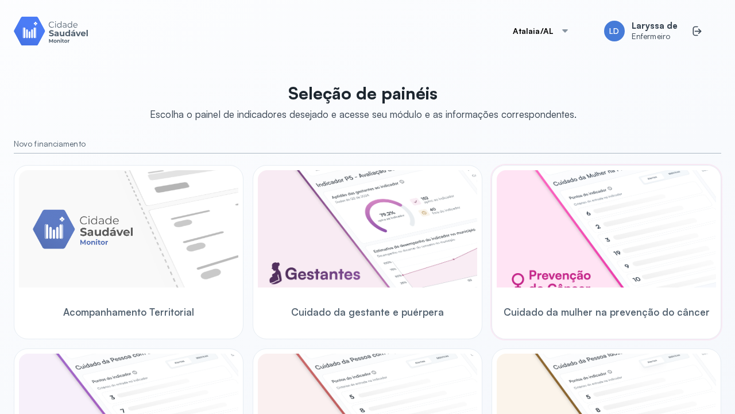
click at [590, 318] on div "Cuidado da mulher na prevenção do câncer" at bounding box center [606, 312] width 219 height 44
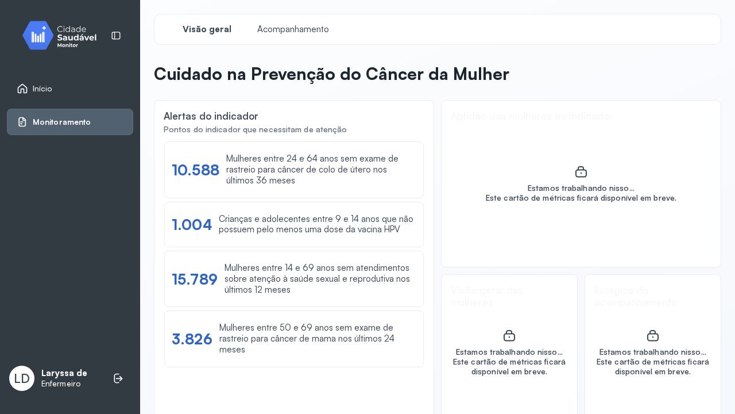
click at [88, 119] on span "Monitoramento" at bounding box center [62, 122] width 58 height 10
click at [72, 95] on div "Início" at bounding box center [70, 88] width 126 height 26
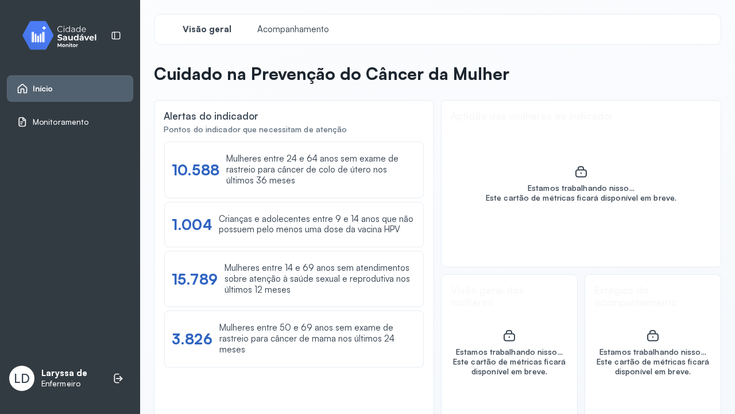
click at [61, 95] on div "Início" at bounding box center [70, 88] width 126 height 26
click at [63, 90] on link "Início" at bounding box center [70, 88] width 107 height 11
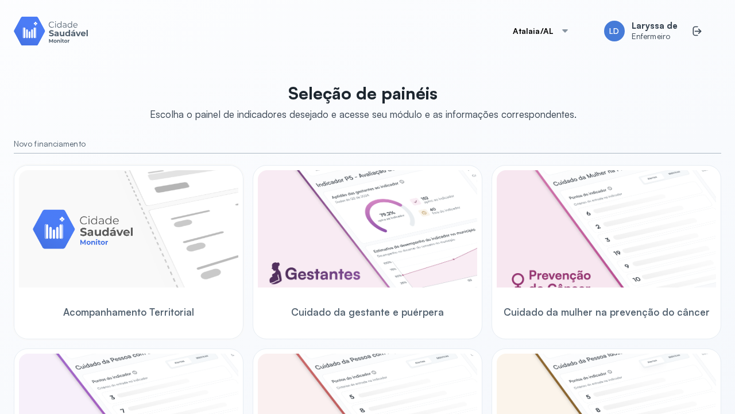
click at [186, 302] on div "Acompanhamento Territorial" at bounding box center [128, 312] width 219 height 44
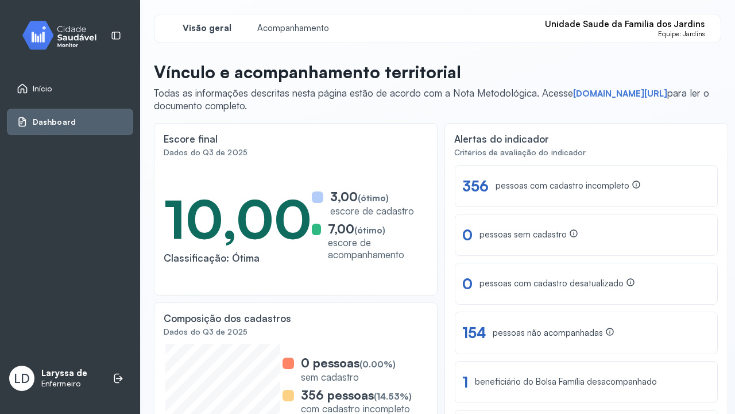
click at [423, 122] on div "Visão geral Acompanhamento Unidade Saude da Familia dos Jardins Equipe: Jardins…" at bounding box center [438, 221] width 568 height 414
click at [52, 91] on span "Início" at bounding box center [43, 89] width 20 height 10
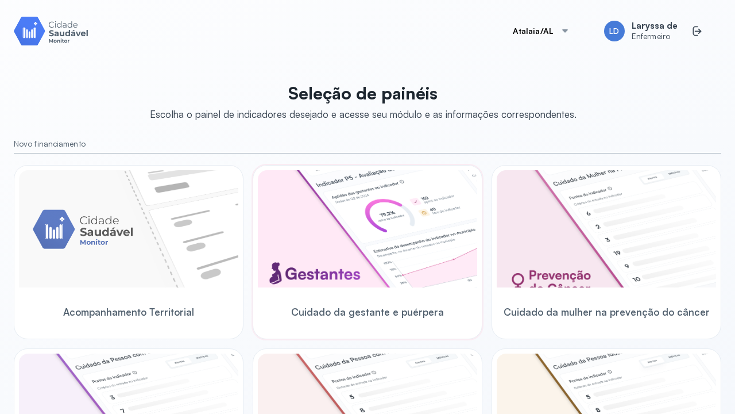
click at [369, 321] on div "Cuidado da gestante e puérpera" at bounding box center [367, 312] width 219 height 44
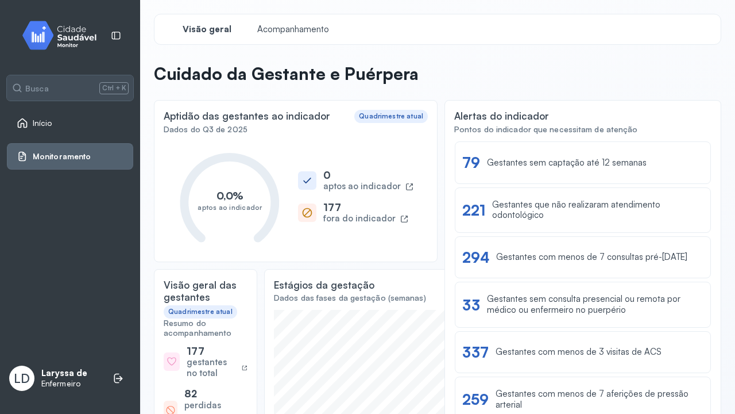
click at [60, 128] on link "Início" at bounding box center [70, 122] width 107 height 11
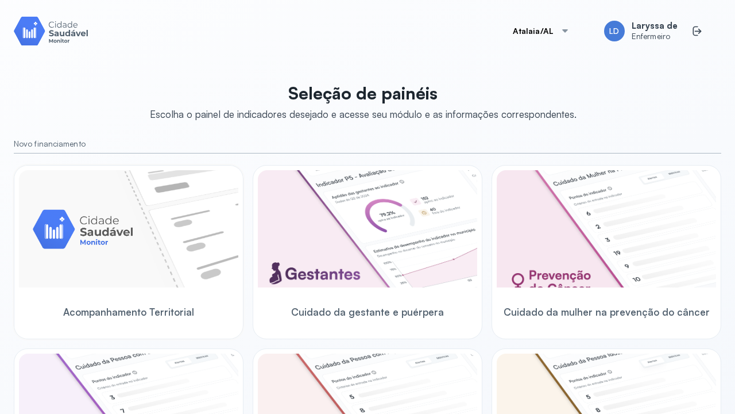
click at [180, 205] on img at bounding box center [128, 228] width 219 height 117
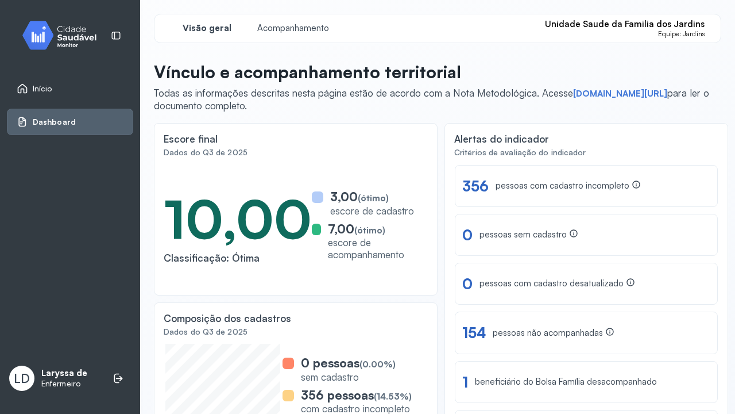
click at [48, 121] on span "Dashboard" at bounding box center [54, 122] width 43 height 10
click at [48, 88] on span "Início" at bounding box center [43, 89] width 20 height 10
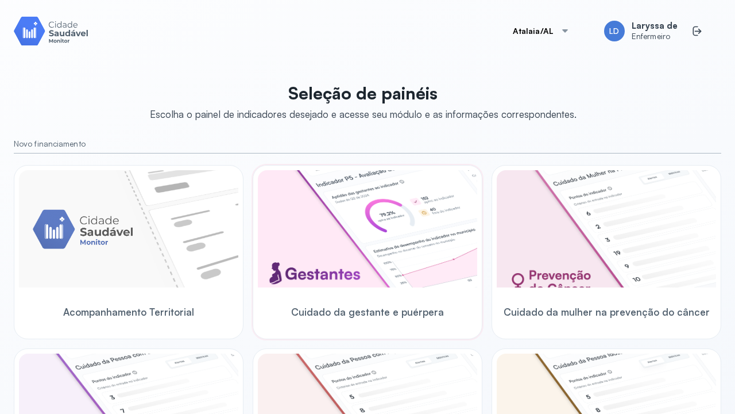
click at [403, 299] on div "Cuidado da gestante e puérpera" at bounding box center [367, 312] width 219 height 44
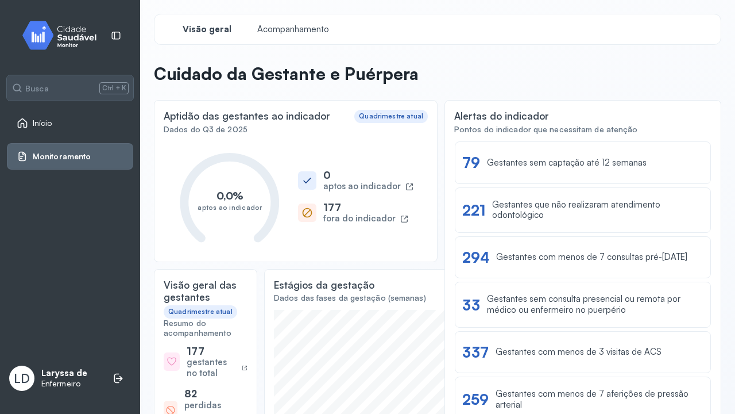
click at [56, 141] on ul "Início Monitoramento" at bounding box center [70, 140] width 126 height 60
click at [56, 137] on ul "Início Monitoramento" at bounding box center [70, 140] width 126 height 60
click at [43, 121] on span "Início" at bounding box center [43, 123] width 20 height 10
